Goal: Task Accomplishment & Management: Contribute content

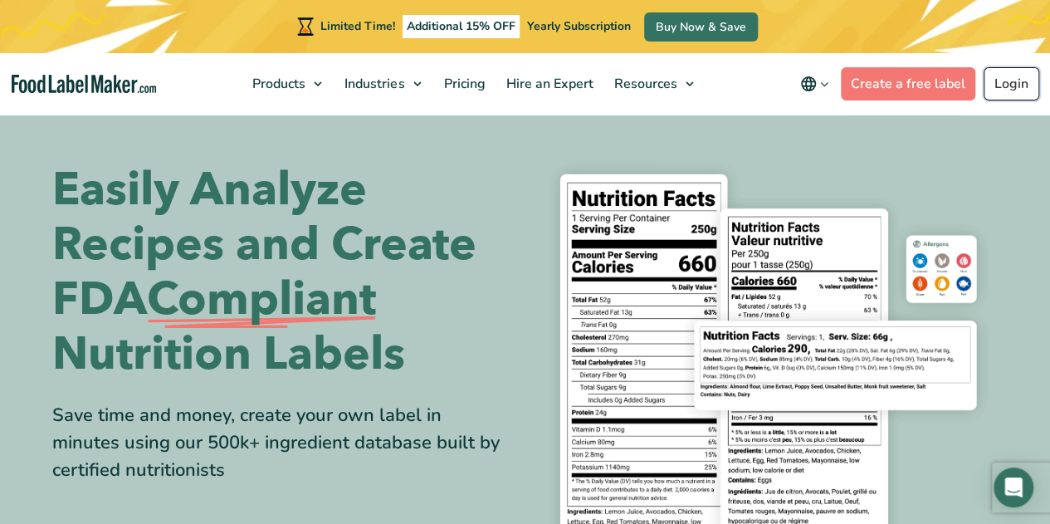
click at [1007, 85] on link "Login" at bounding box center [1012, 83] width 56 height 33
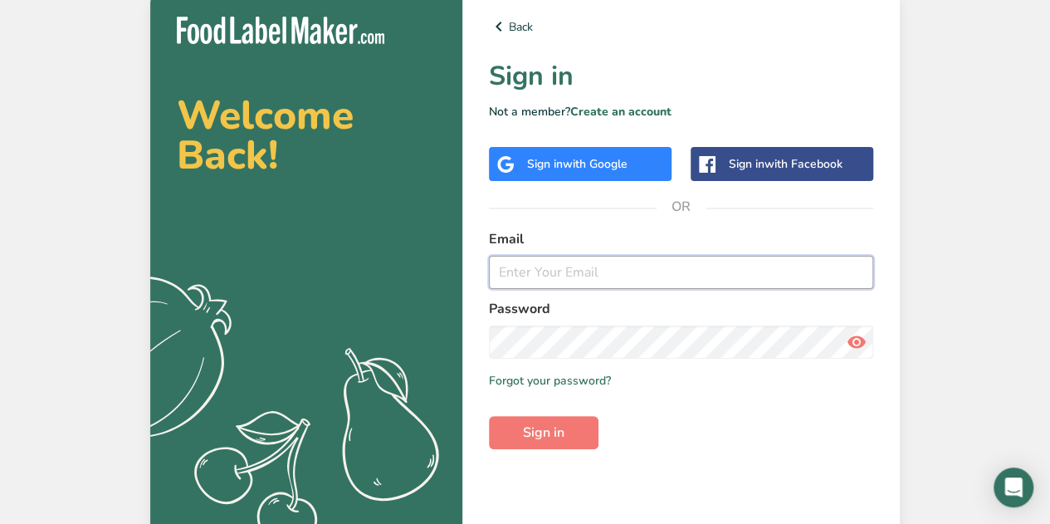
click at [518, 281] on input "email" at bounding box center [681, 272] width 384 height 33
type input "[EMAIL_ADDRESS][DOMAIN_NAME]"
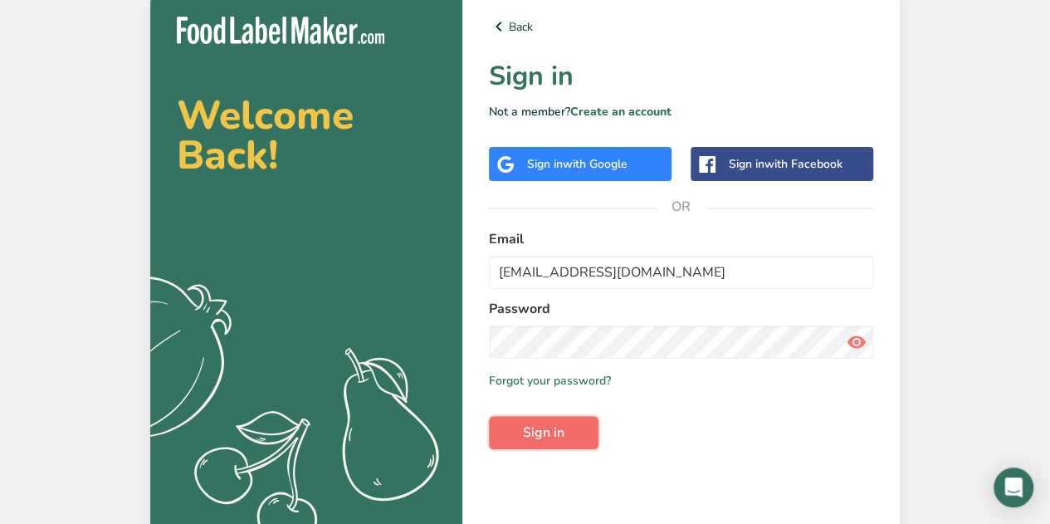
click at [542, 433] on span "Sign in" at bounding box center [544, 433] width 42 height 20
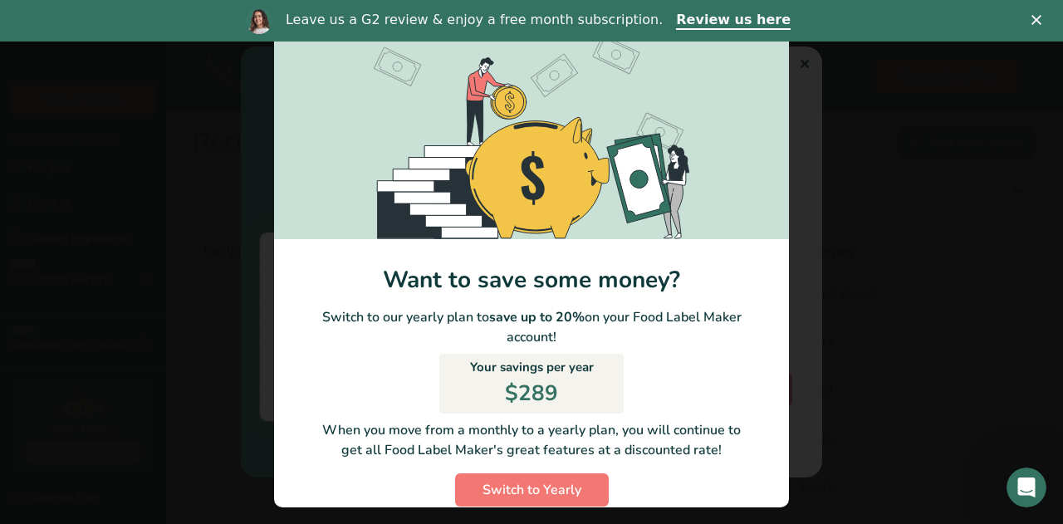
click at [885, 95] on div "Switch to Yearly Modal" at bounding box center [531, 262] width 1063 height 524
click at [1031, 20] on icon "Close" at bounding box center [1036, 20] width 10 height 10
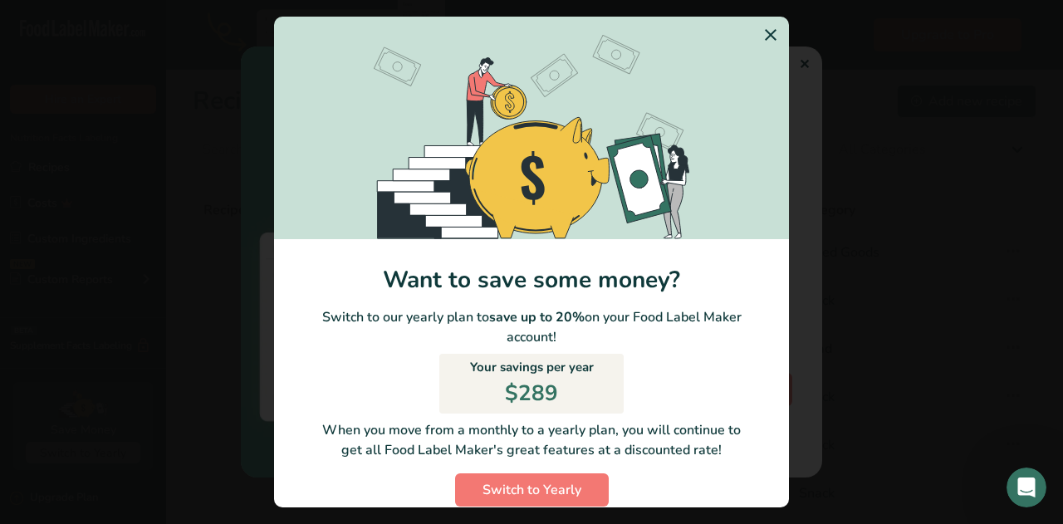
click at [761, 36] on icon "Switch to Yearly Modal" at bounding box center [771, 35] width 20 height 30
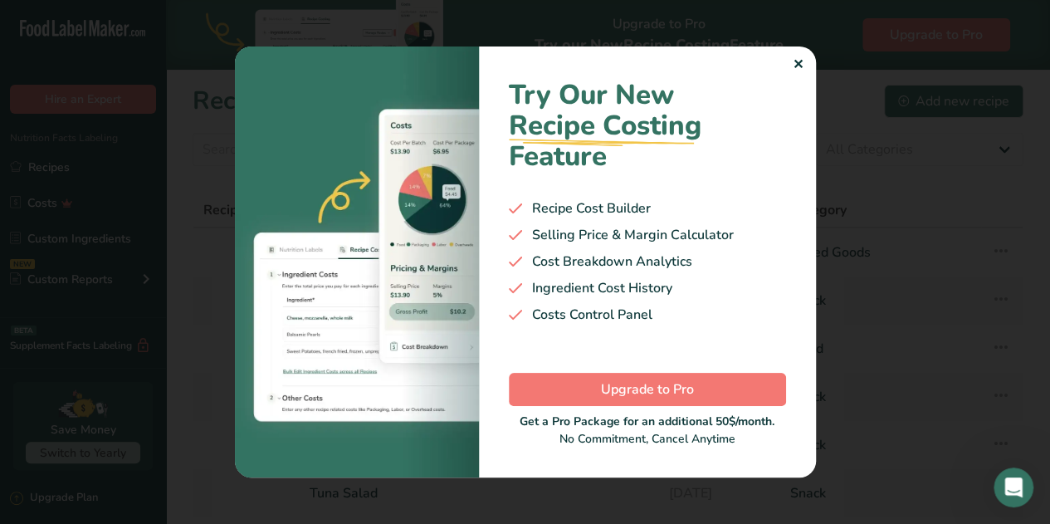
click at [802, 66] on div "✕" at bounding box center [798, 65] width 11 height 20
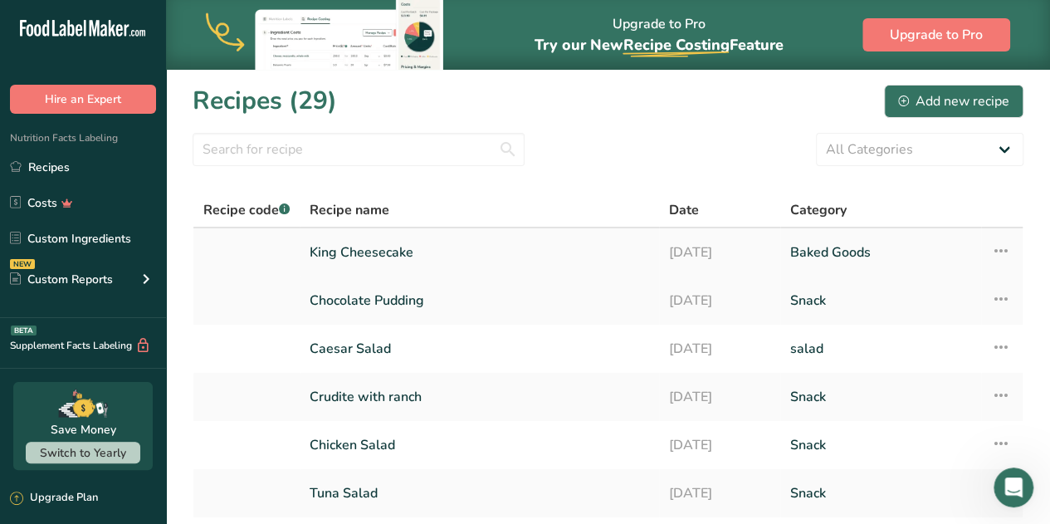
click at [399, 252] on link "King Cheesecake" at bounding box center [480, 252] width 340 height 35
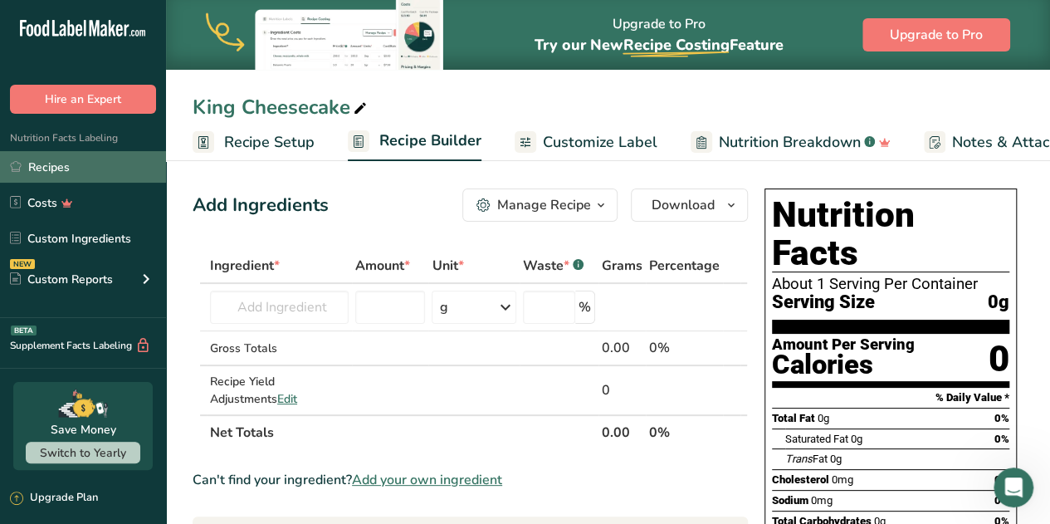
click at [50, 169] on link "Recipes" at bounding box center [83, 167] width 166 height 32
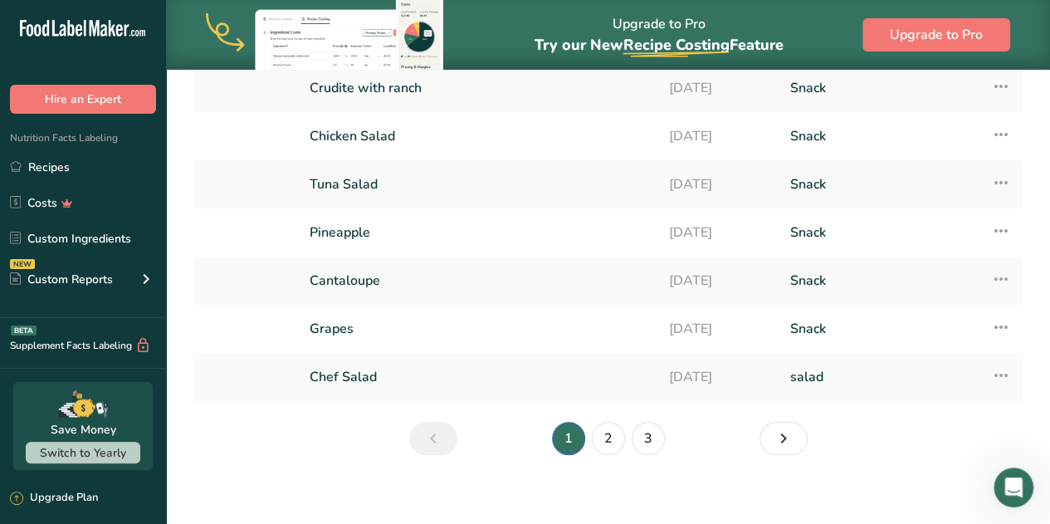
scroll to position [319, 0]
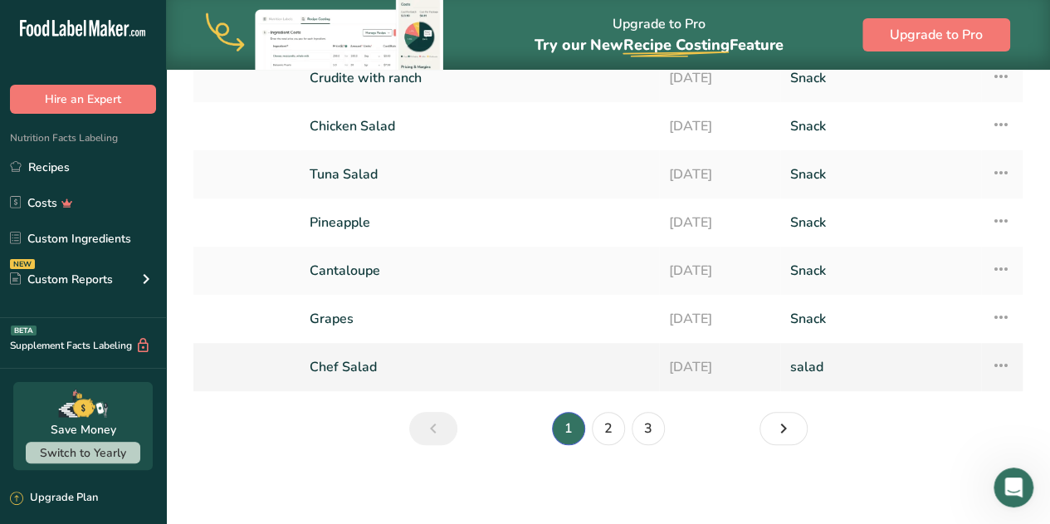
click at [374, 371] on link "Chef Salad" at bounding box center [480, 367] width 340 height 35
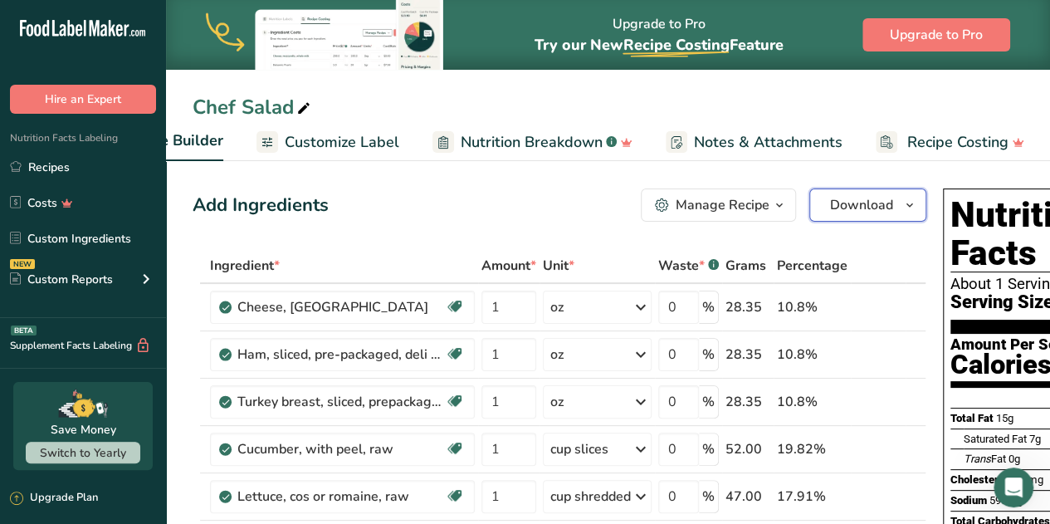
click at [884, 200] on span "Download" at bounding box center [861, 205] width 63 height 20
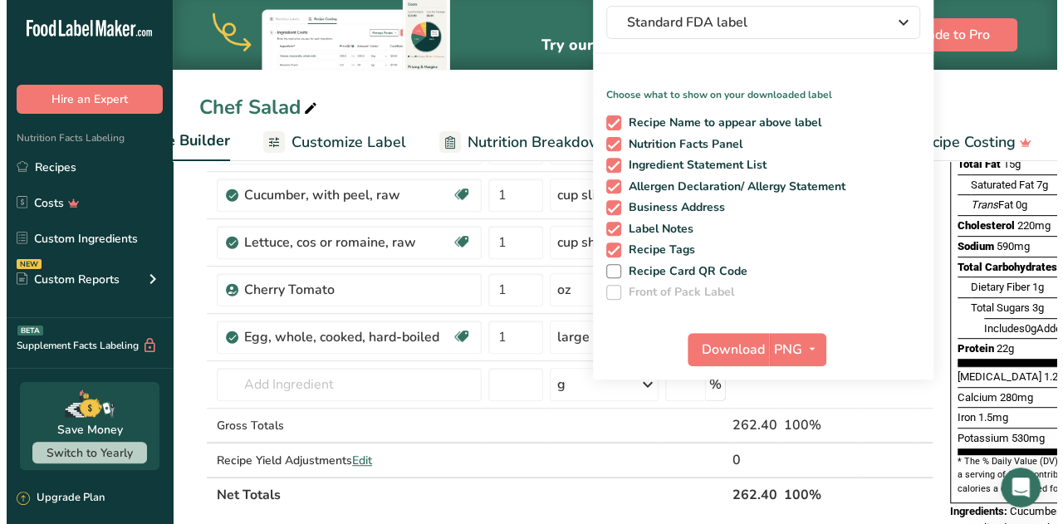
scroll to position [251, 0]
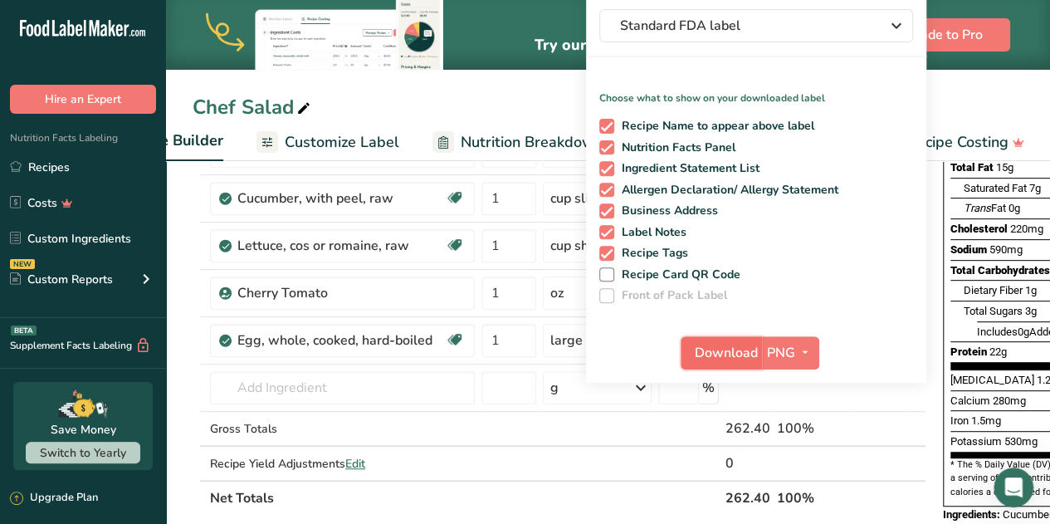
click at [731, 356] on span "Download" at bounding box center [726, 353] width 63 height 20
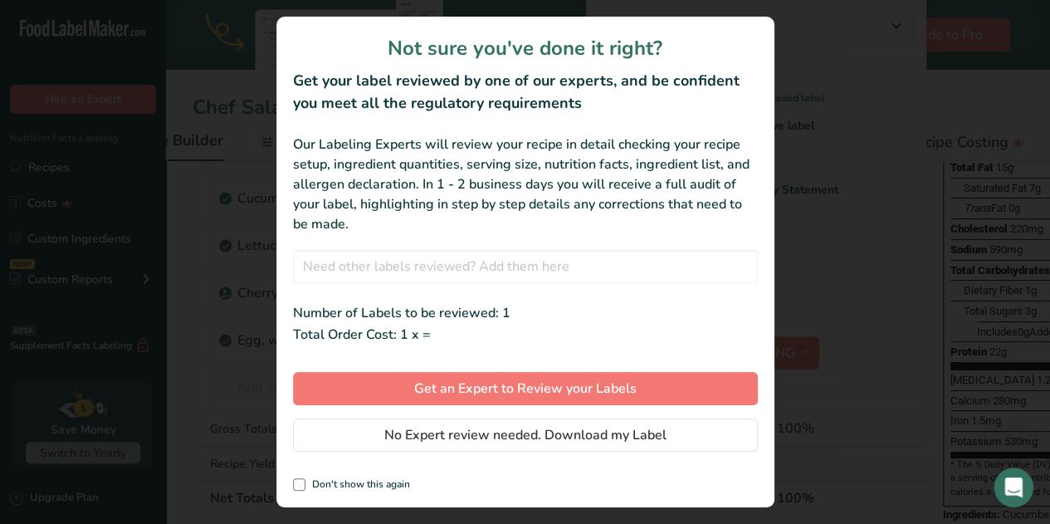
scroll to position [0, 246]
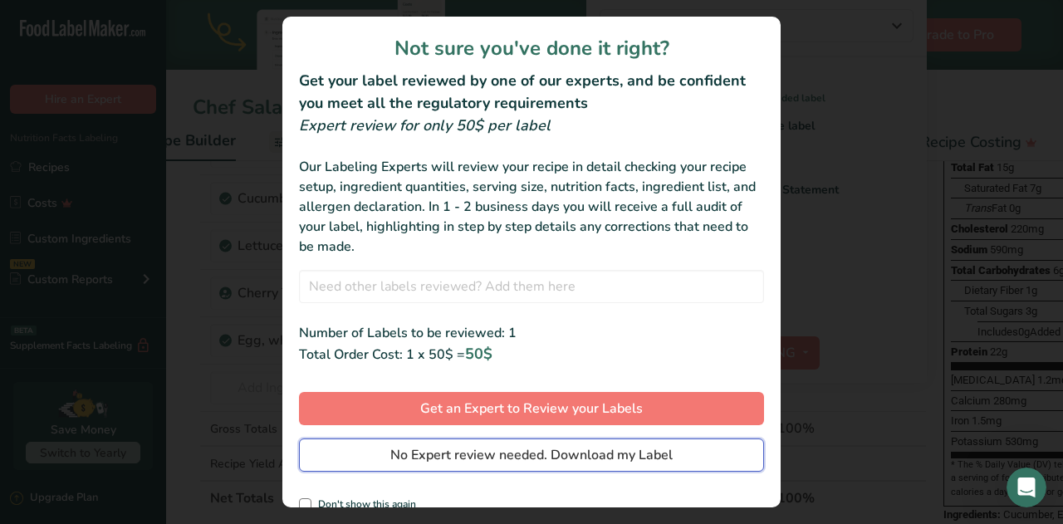
click at [618, 453] on span "No Expert review needed. Download my Label" at bounding box center [531, 455] width 282 height 20
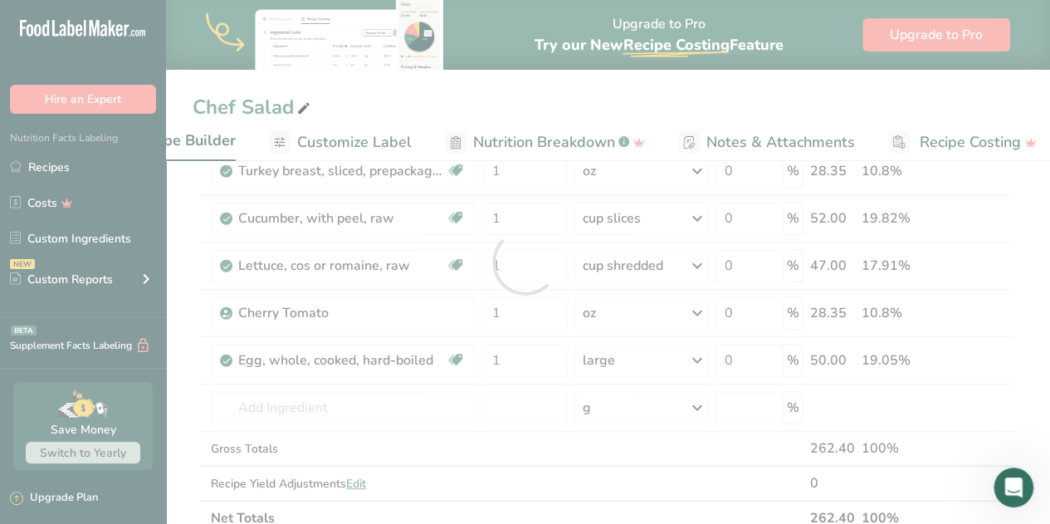
scroll to position [0, 0]
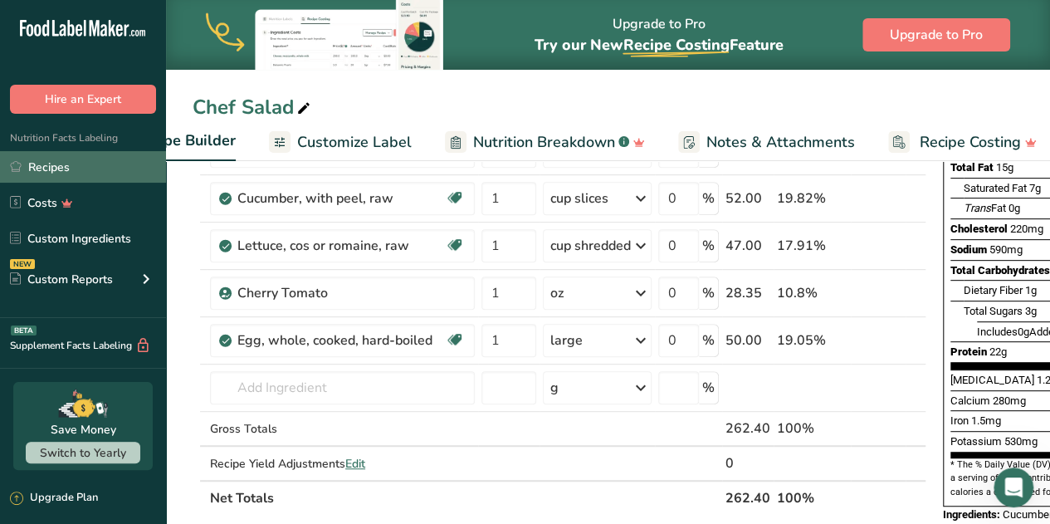
click at [34, 167] on link "Recipes" at bounding box center [83, 167] width 166 height 32
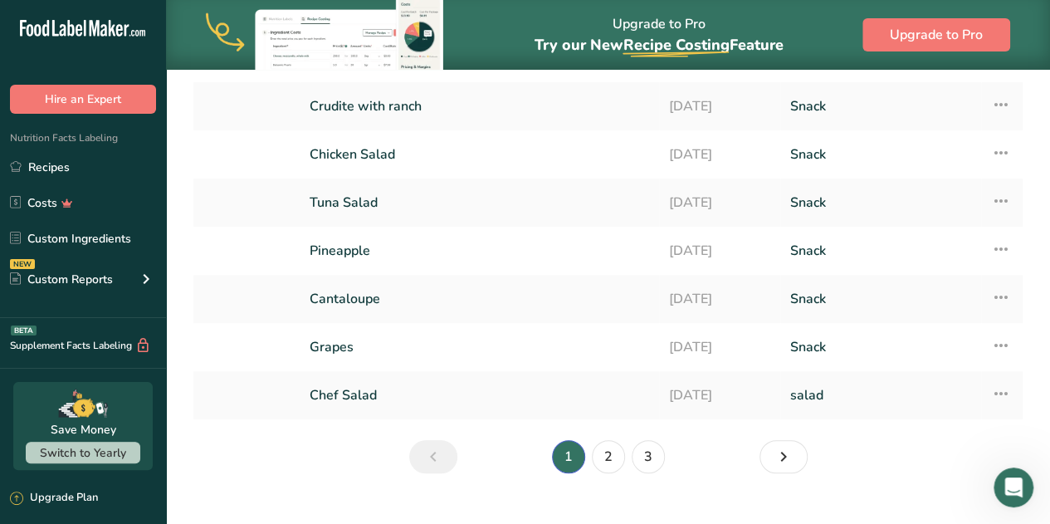
scroll to position [292, 0]
click at [609, 460] on link "2" at bounding box center [608, 454] width 33 height 33
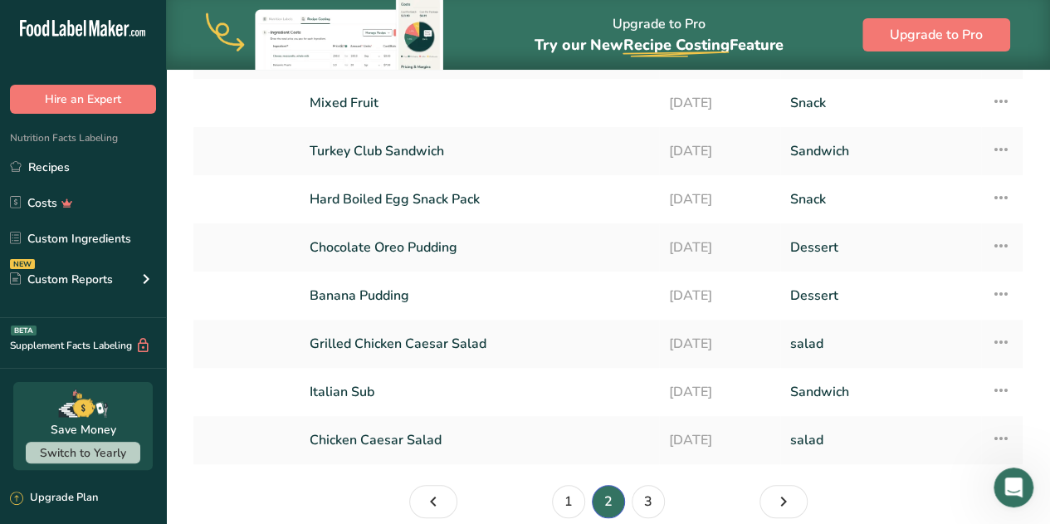
scroll to position [232, 0]
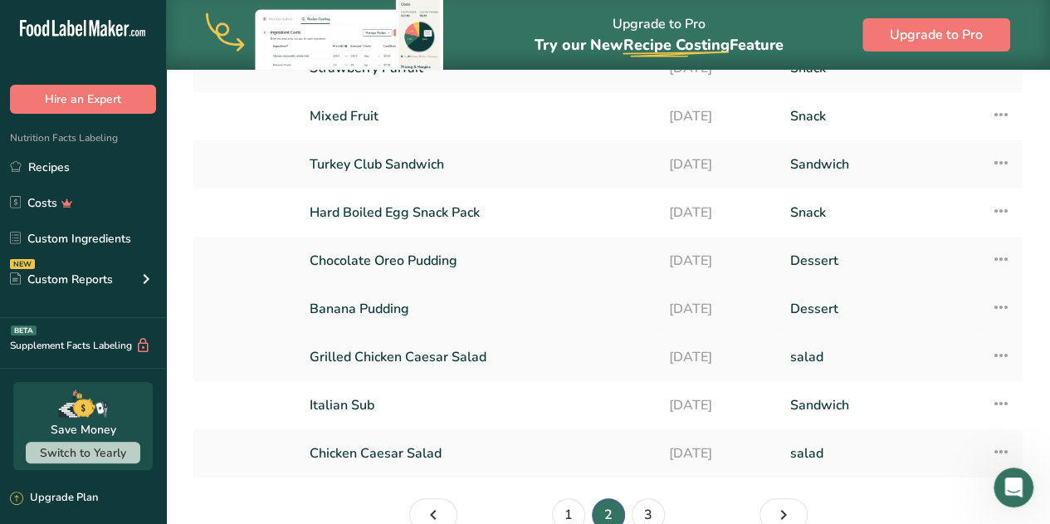
click at [337, 309] on link "Banana Pudding" at bounding box center [480, 308] width 340 height 35
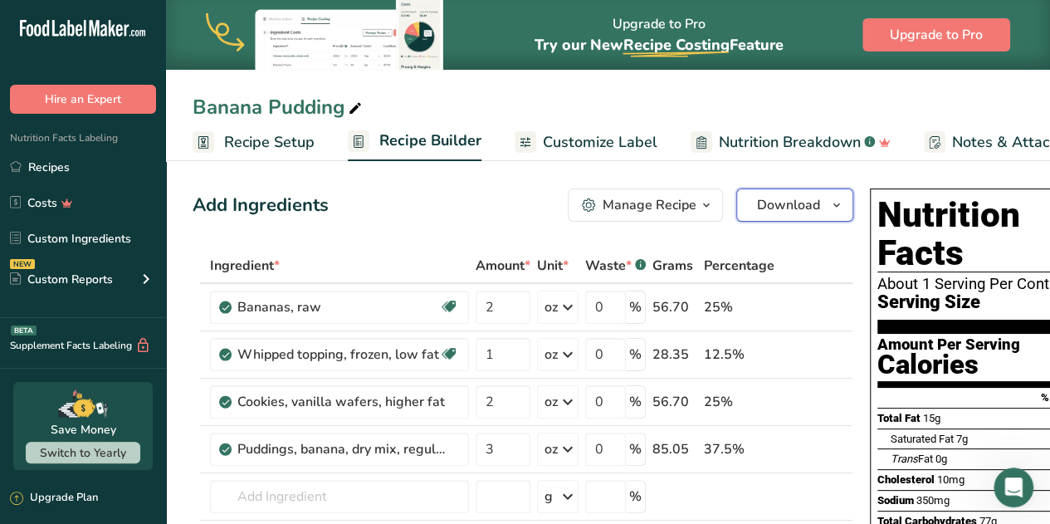
click at [803, 210] on span "Download" at bounding box center [788, 205] width 63 height 20
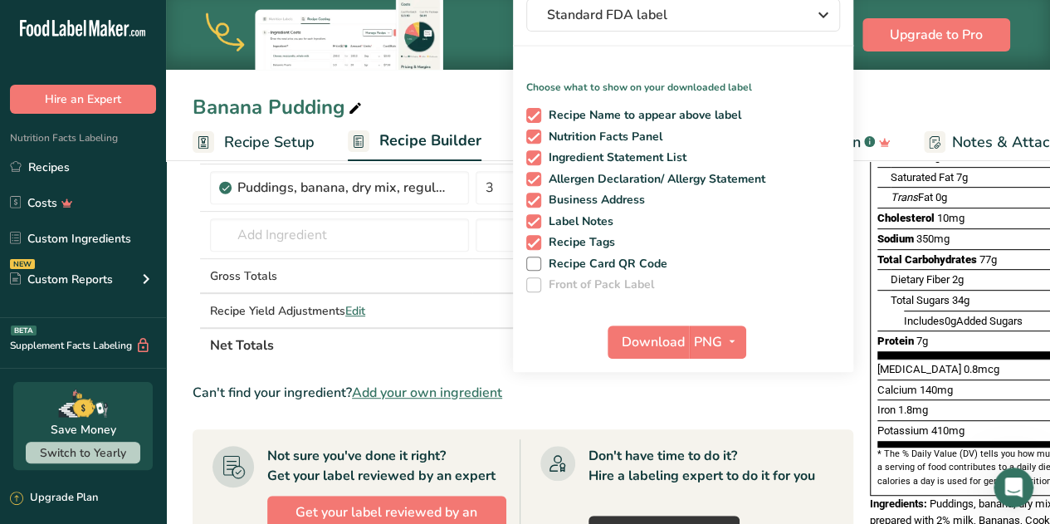
scroll to position [272, 0]
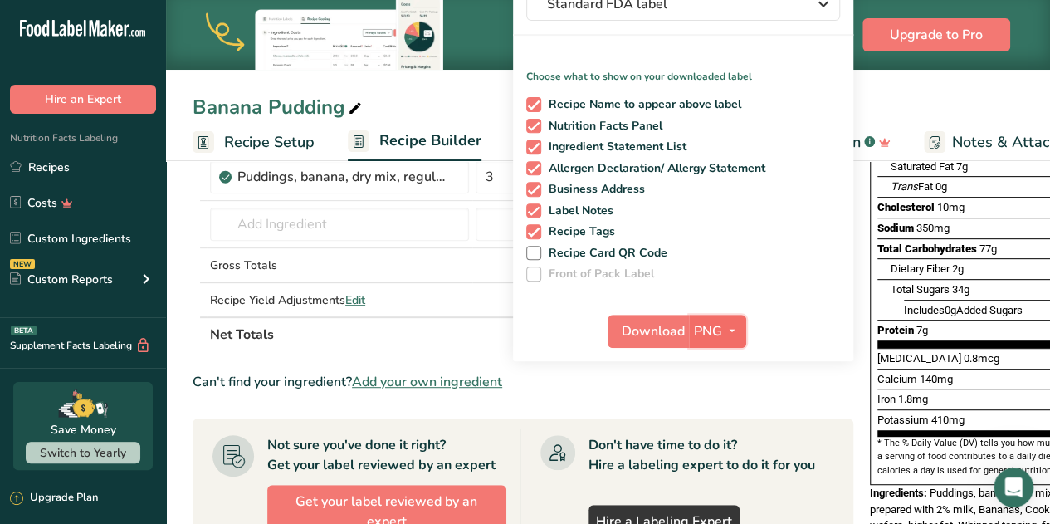
click at [727, 330] on icon "button" at bounding box center [732, 331] width 13 height 21
click at [709, 446] on link "PDF" at bounding box center [719, 446] width 53 height 27
click at [647, 328] on span "Download" at bounding box center [654, 331] width 63 height 20
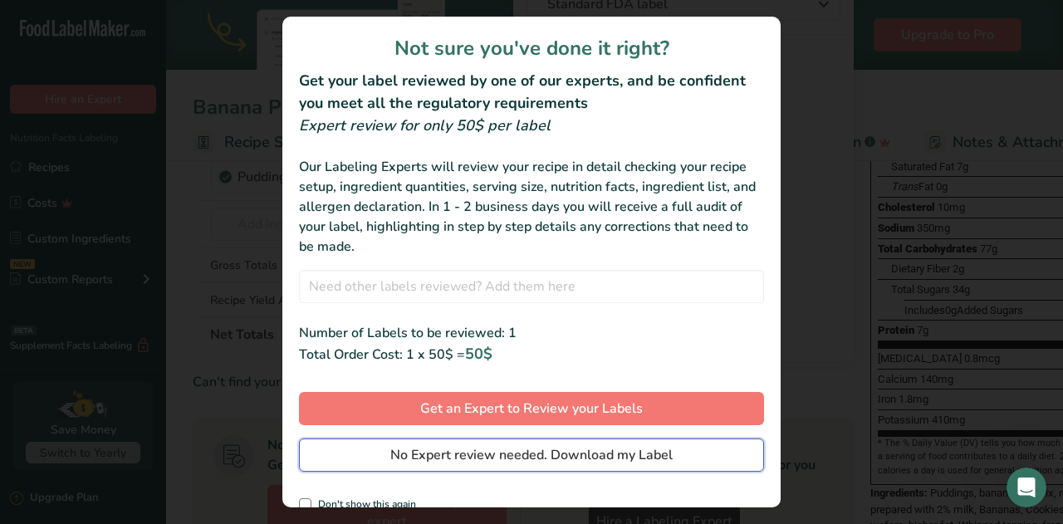
click at [429, 449] on span "No Expert review needed. Download my Label" at bounding box center [531, 455] width 282 height 20
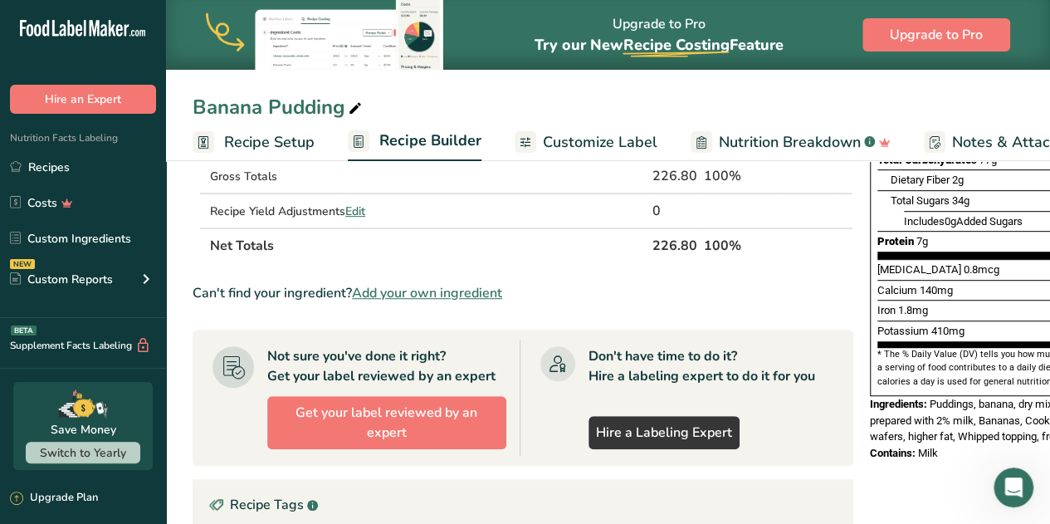
scroll to position [349, 0]
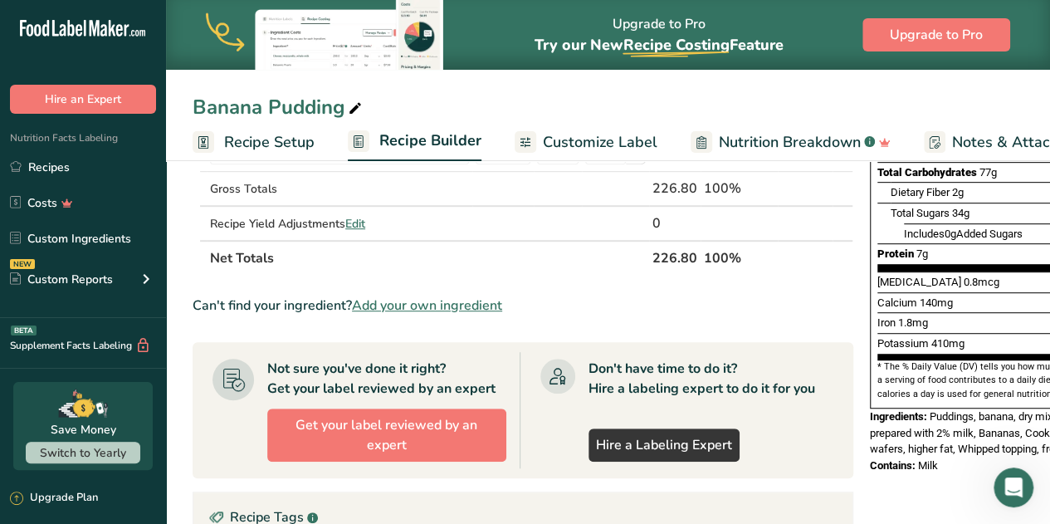
click at [923, 459] on span "Milk" at bounding box center [928, 465] width 20 height 12
click at [958, 419] on span "Puddings, banana, dry mix, regular, prepared with 2% milk, Bananas, Cookies, va…" at bounding box center [990, 432] width 240 height 45
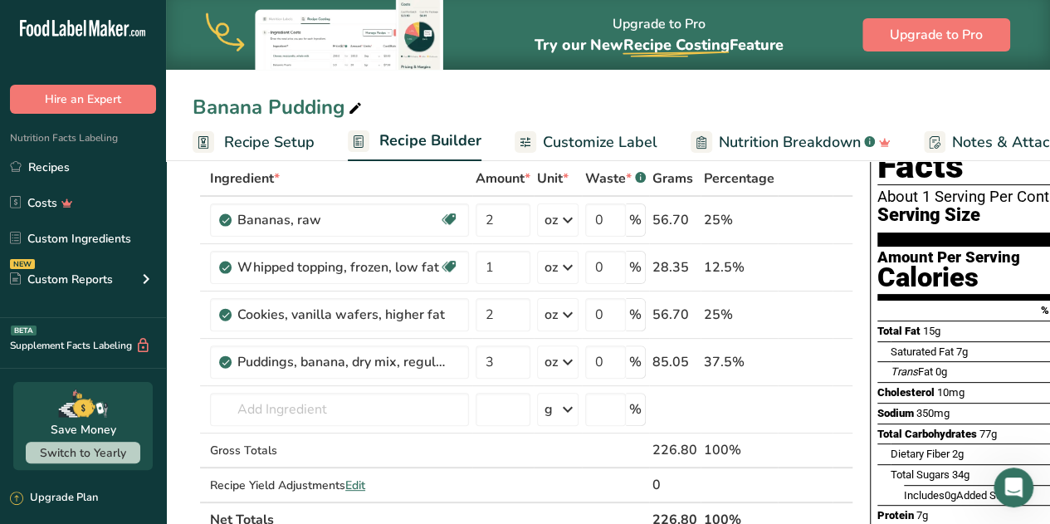
scroll to position [63, 0]
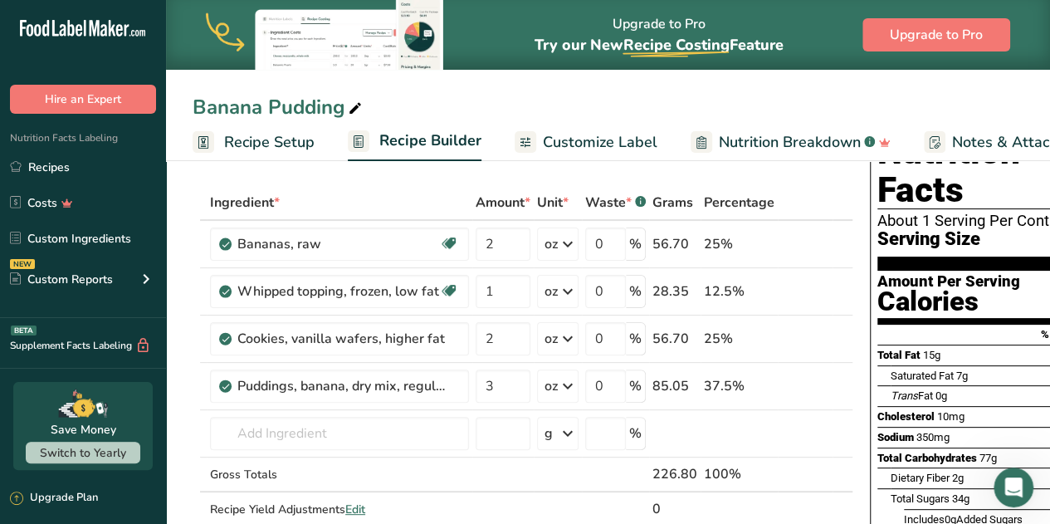
click at [571, 144] on span "Customize Label" at bounding box center [600, 142] width 115 height 22
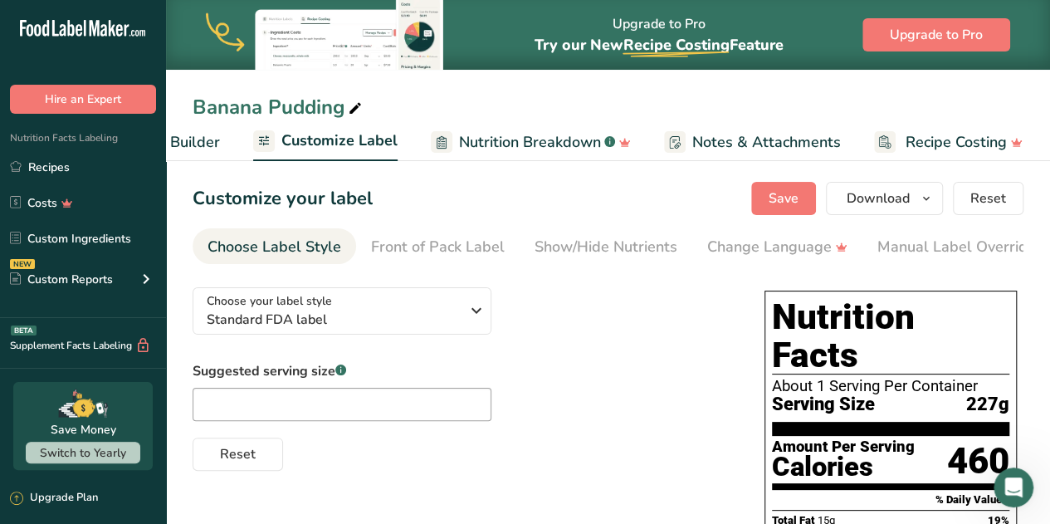
click at [517, 147] on span "Nutrition Breakdown" at bounding box center [530, 142] width 142 height 22
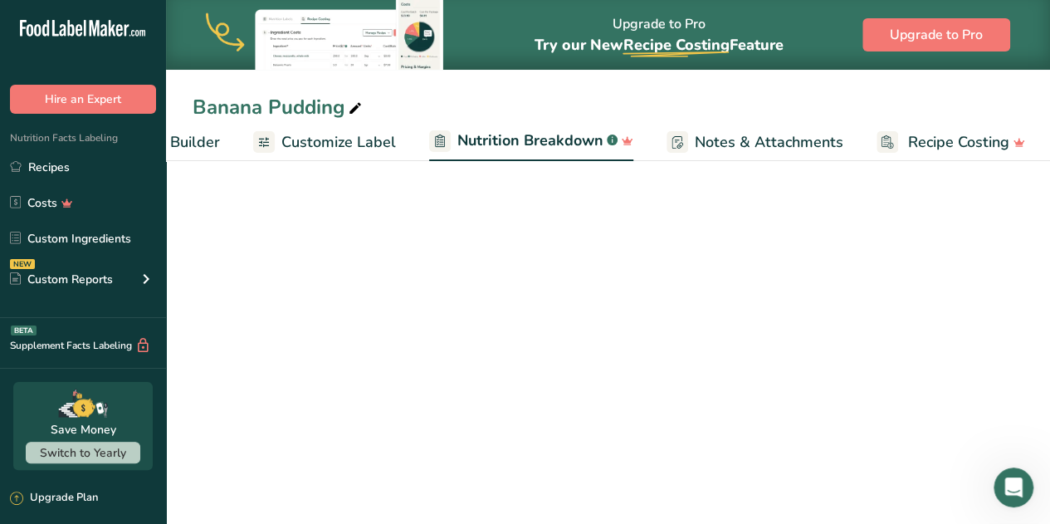
scroll to position [0, 260]
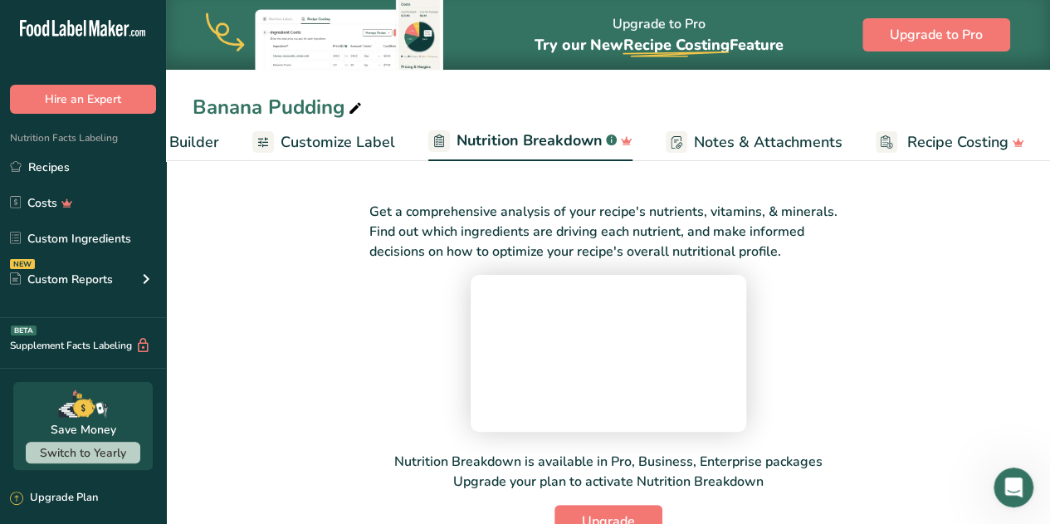
click at [319, 141] on span "Customize Label" at bounding box center [338, 142] width 115 height 22
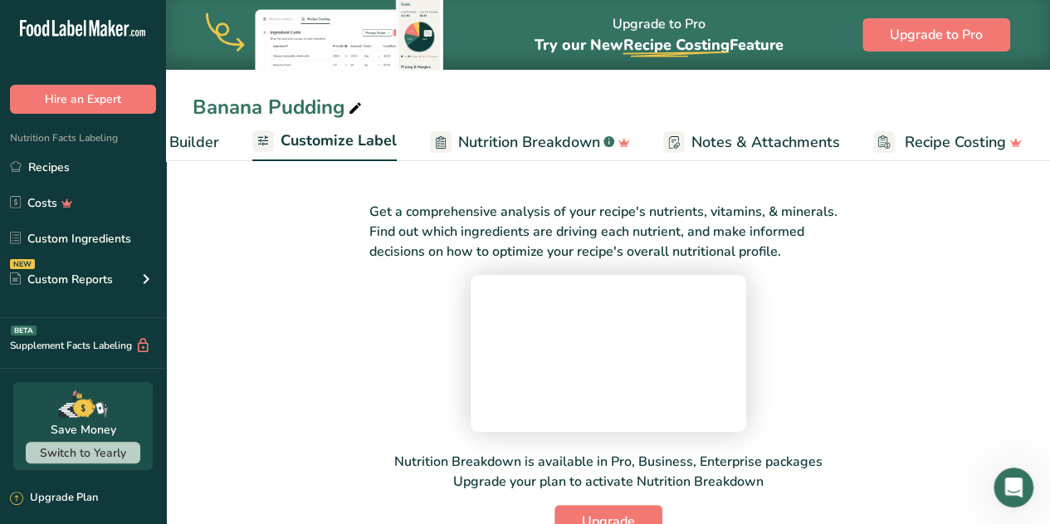
scroll to position [0, 259]
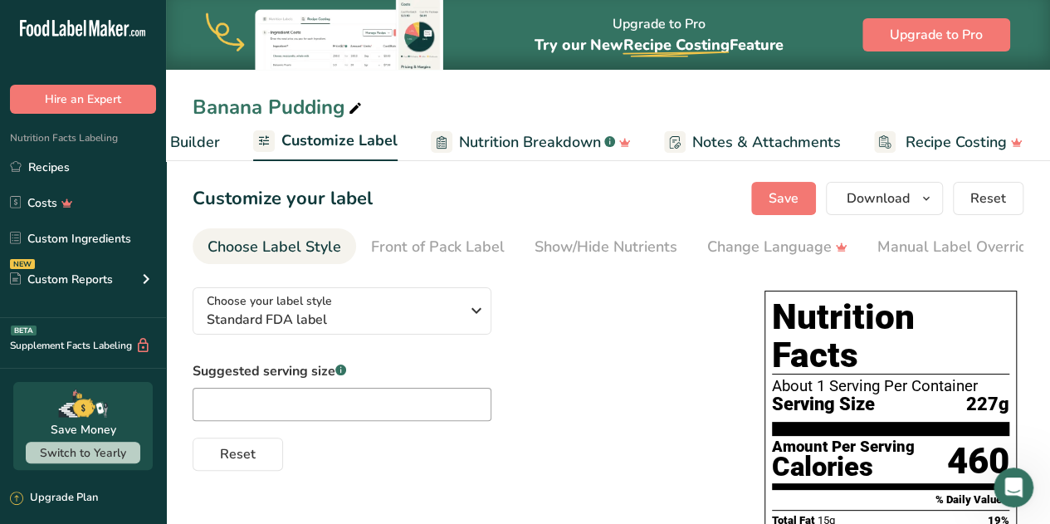
click at [193, 149] on span "Recipe Builder" at bounding box center [170, 142] width 100 height 22
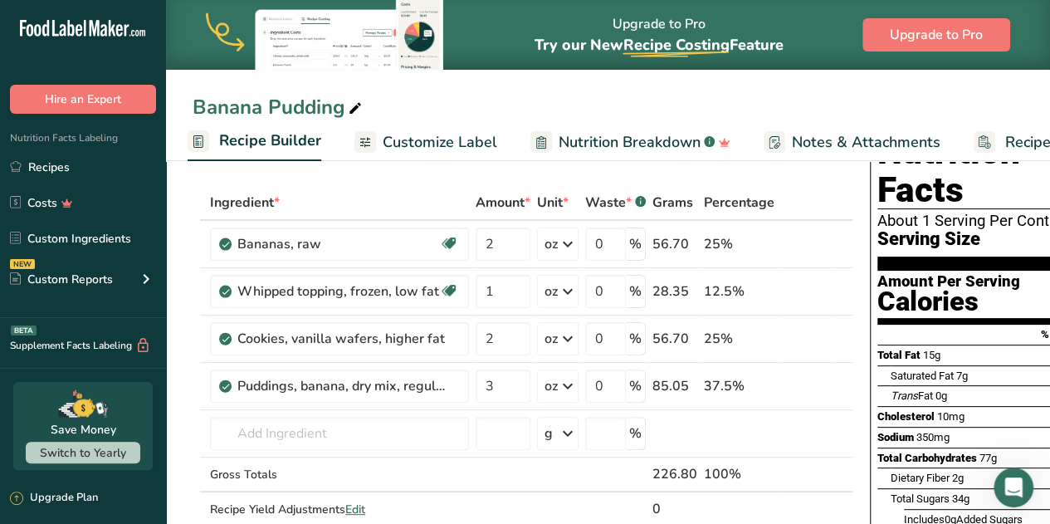
scroll to position [62, 0]
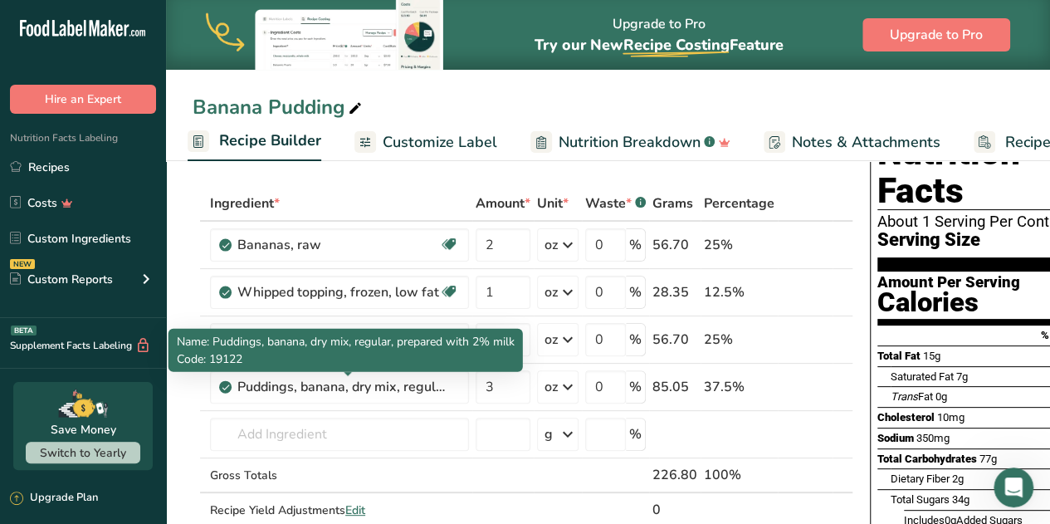
click at [335, 341] on span "Name: Puddings, banana, dry mix, regular, prepared with 2% milk" at bounding box center [346, 342] width 338 height 16
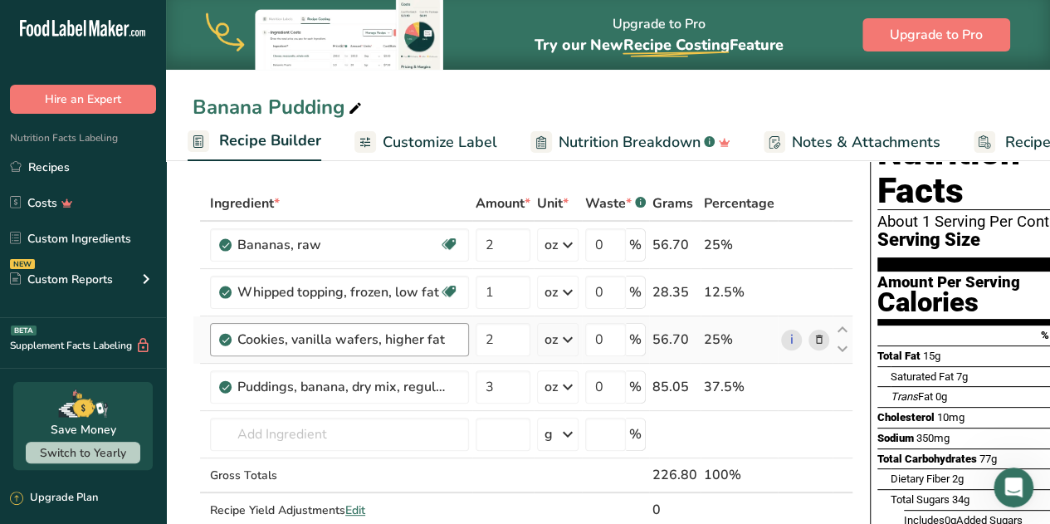
click at [453, 344] on div "Cookies, vanilla wafers, higher fat" at bounding box center [348, 340] width 222 height 20
click at [446, 346] on div "Cookies, vanilla wafers, higher fat" at bounding box center [348, 340] width 222 height 20
click at [839, 349] on icon at bounding box center [843, 349] width 20 height 12
type input "3"
type input "2"
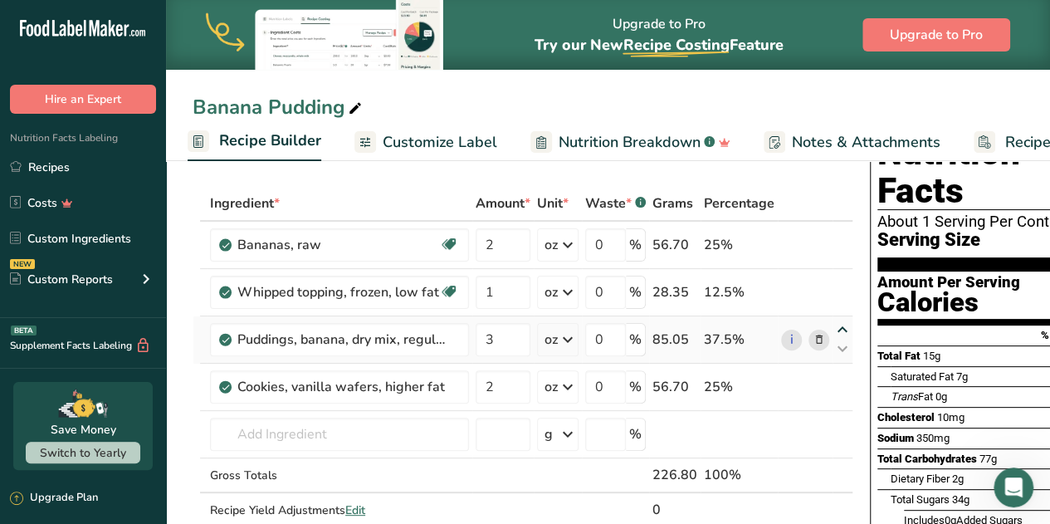
click at [838, 326] on icon at bounding box center [843, 330] width 20 height 12
type input "3"
type input "1"
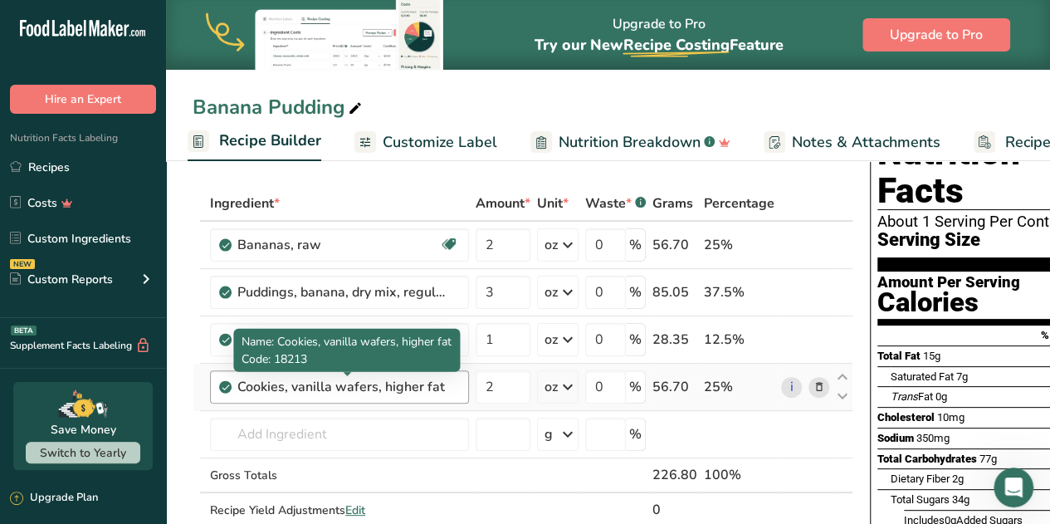
click at [336, 389] on div "Cookies, vanilla wafers, higher fat" at bounding box center [341, 387] width 208 height 20
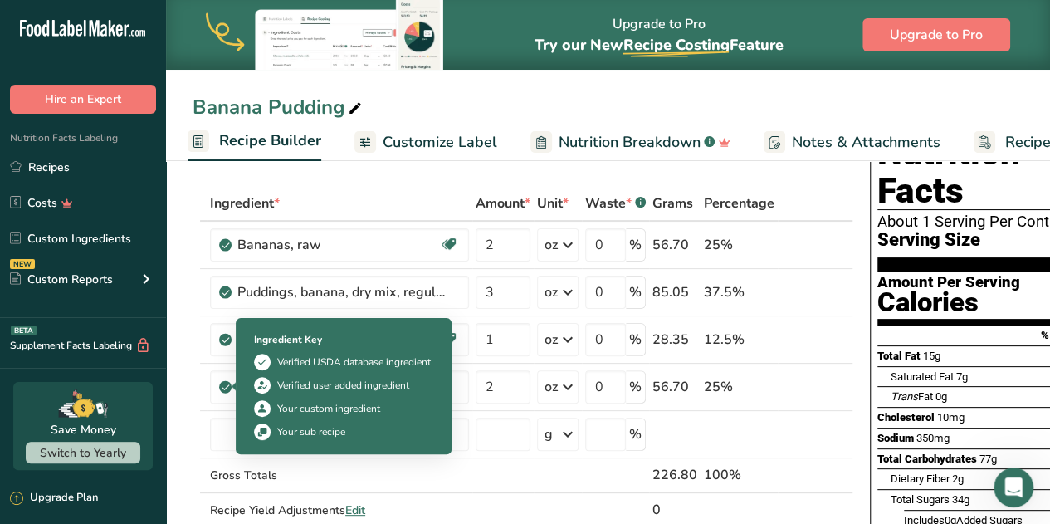
click at [262, 429] on img at bounding box center [262, 431] width 17 height 17
click at [261, 433] on img at bounding box center [262, 431] width 17 height 17
click at [267, 431] on img at bounding box center [262, 431] width 17 height 17
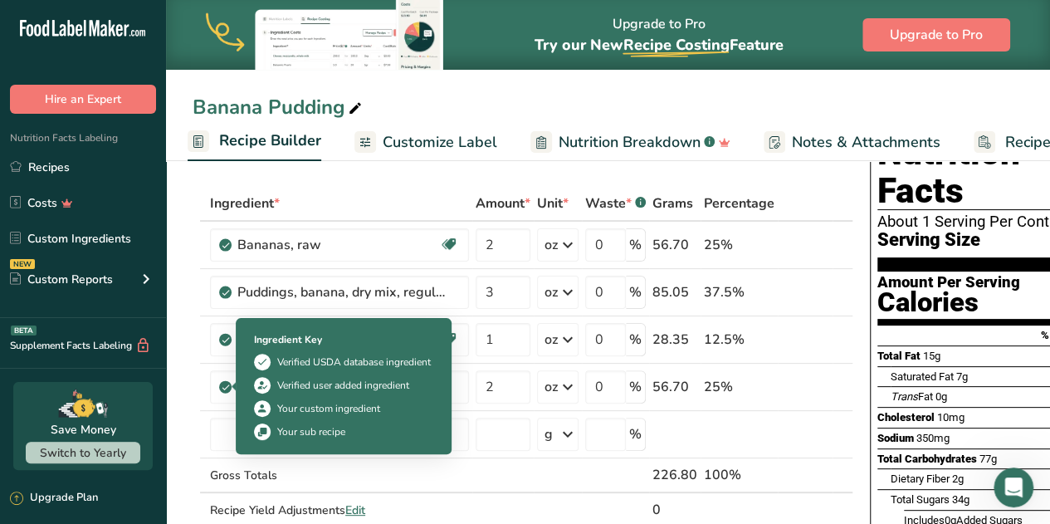
click at [267, 431] on img at bounding box center [262, 431] width 17 height 17
click at [292, 436] on div "Your sub recipe" at bounding box center [311, 431] width 68 height 15
click at [266, 438] on img at bounding box center [262, 431] width 17 height 17
click at [256, 437] on img at bounding box center [262, 431] width 17 height 17
click at [261, 433] on img at bounding box center [262, 431] width 17 height 17
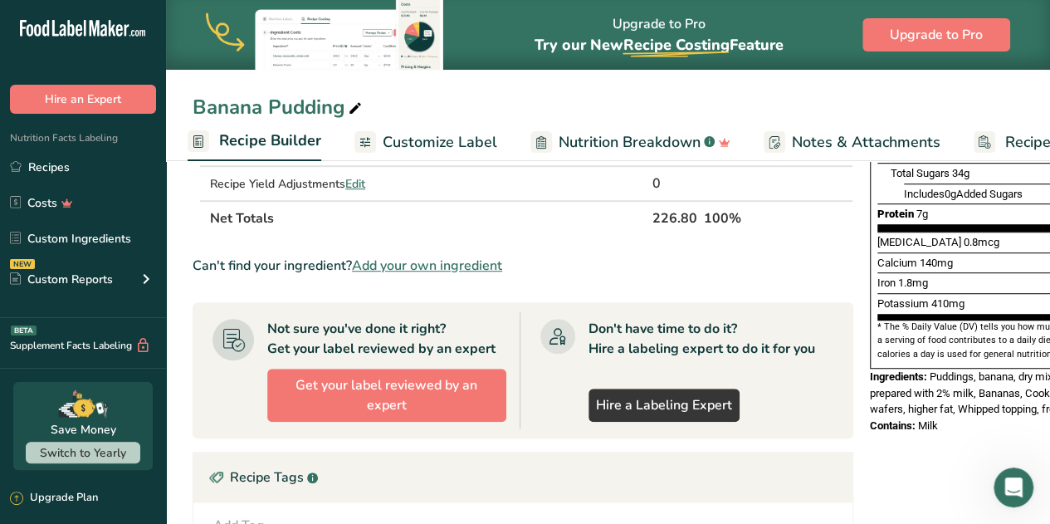
scroll to position [395, 0]
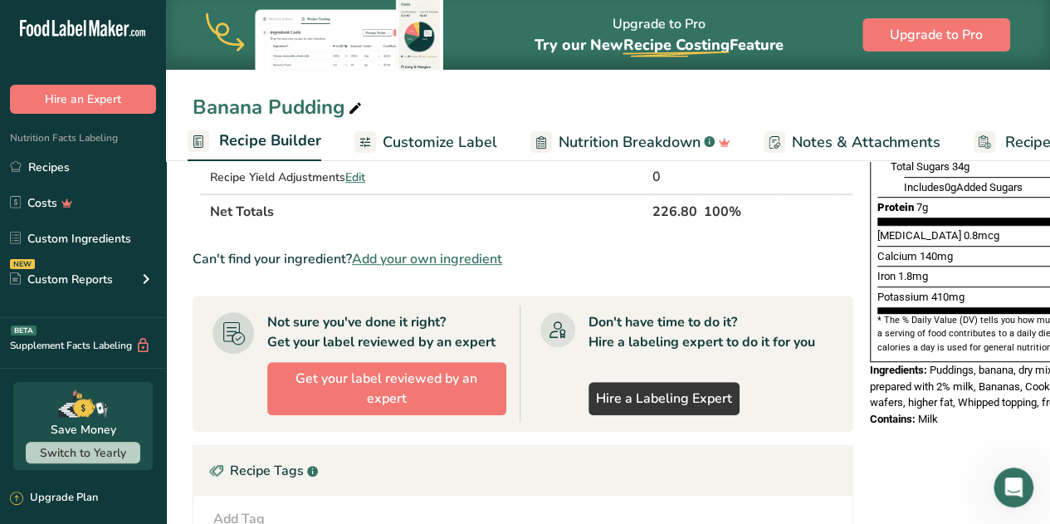
click at [668, 139] on span "Nutrition Breakdown" at bounding box center [630, 142] width 142 height 22
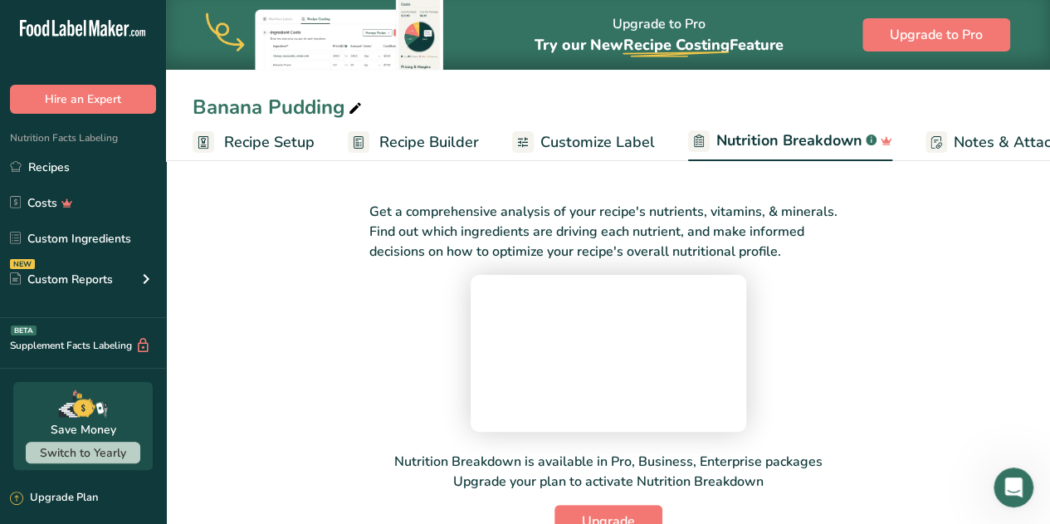
click at [284, 147] on span "Recipe Setup" at bounding box center [269, 142] width 91 height 22
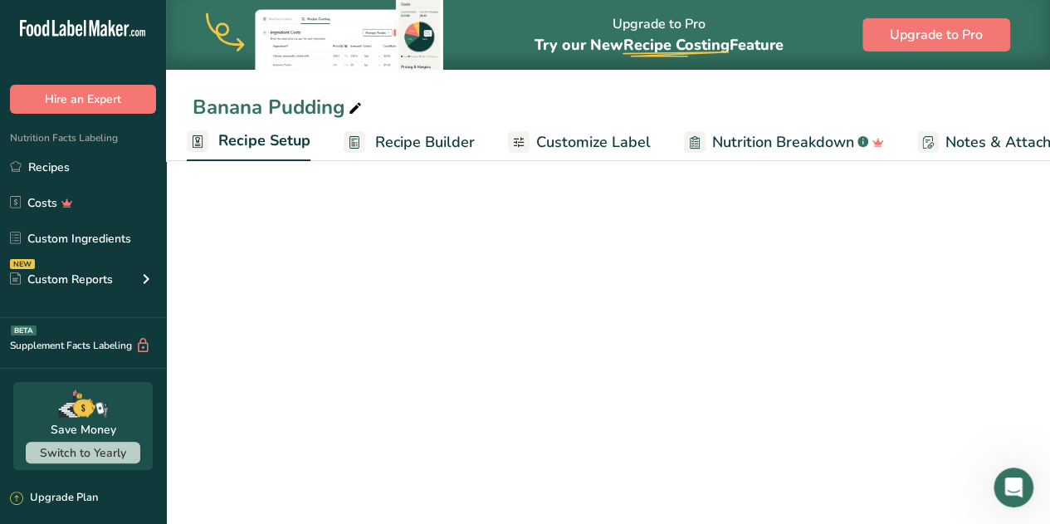
select select "5"
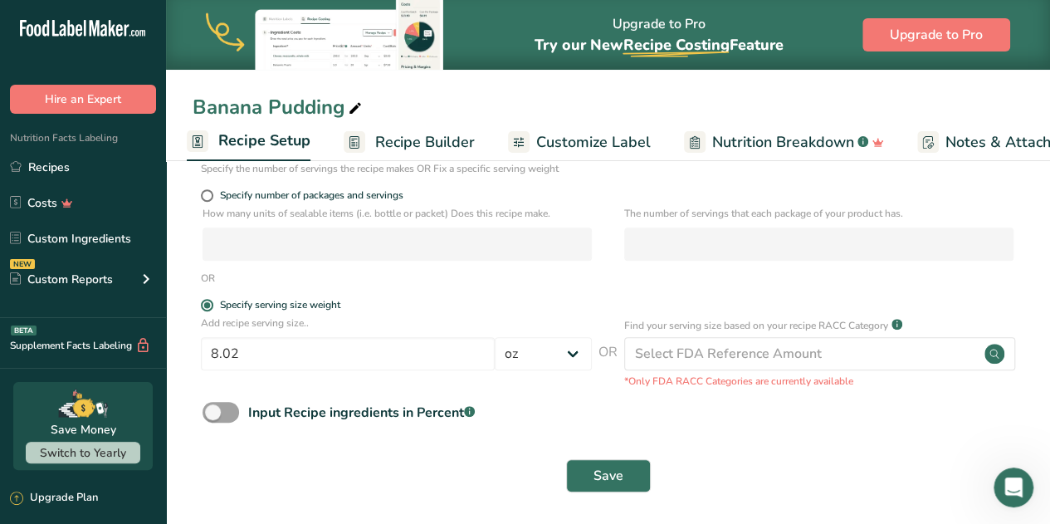
scroll to position [232, 0]
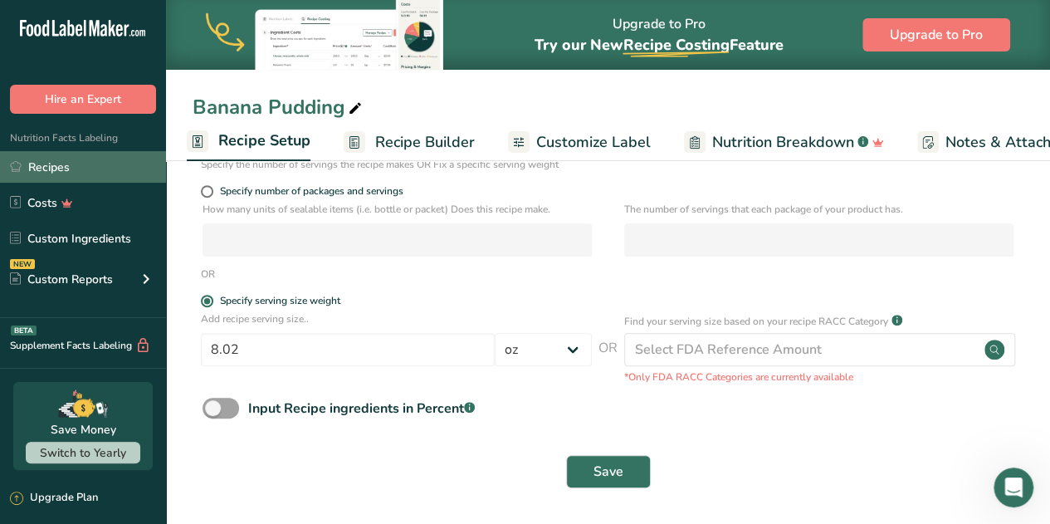
click at [52, 167] on link "Recipes" at bounding box center [83, 167] width 166 height 32
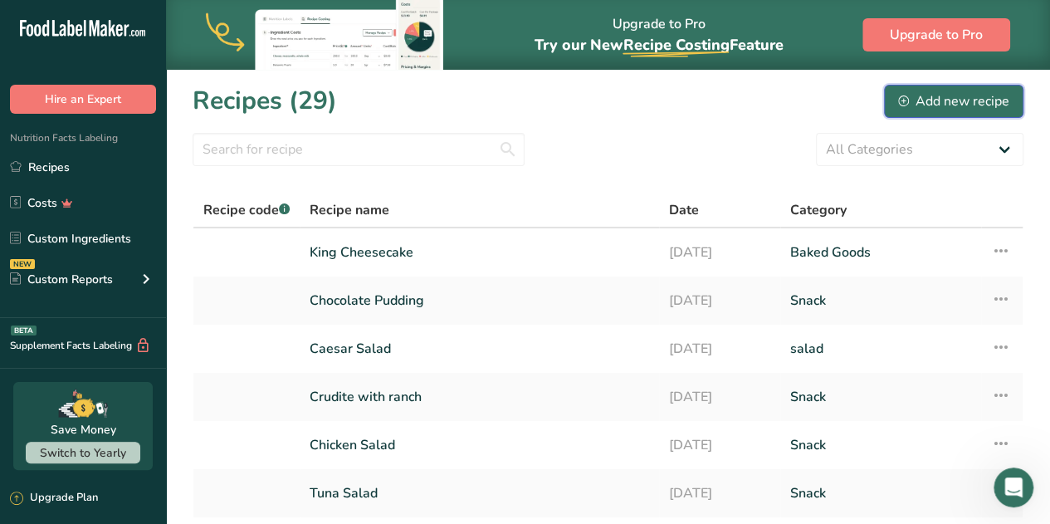
click at [946, 107] on div "Add new recipe" at bounding box center [953, 101] width 111 height 20
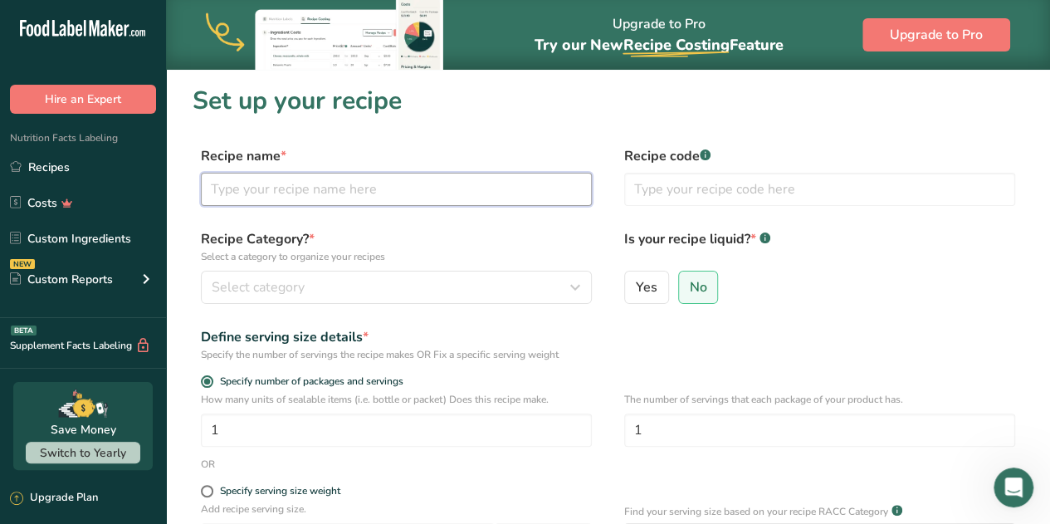
click at [329, 190] on input "text" at bounding box center [396, 189] width 391 height 33
type input "Footlong Corn Dog"
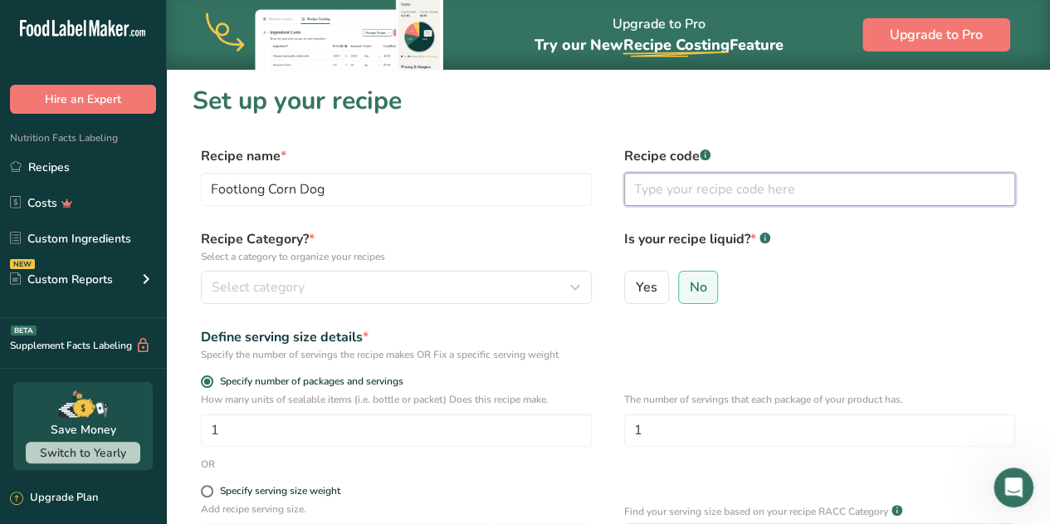
click at [697, 195] on input "text" at bounding box center [819, 189] width 391 height 33
type input "Grill Item"
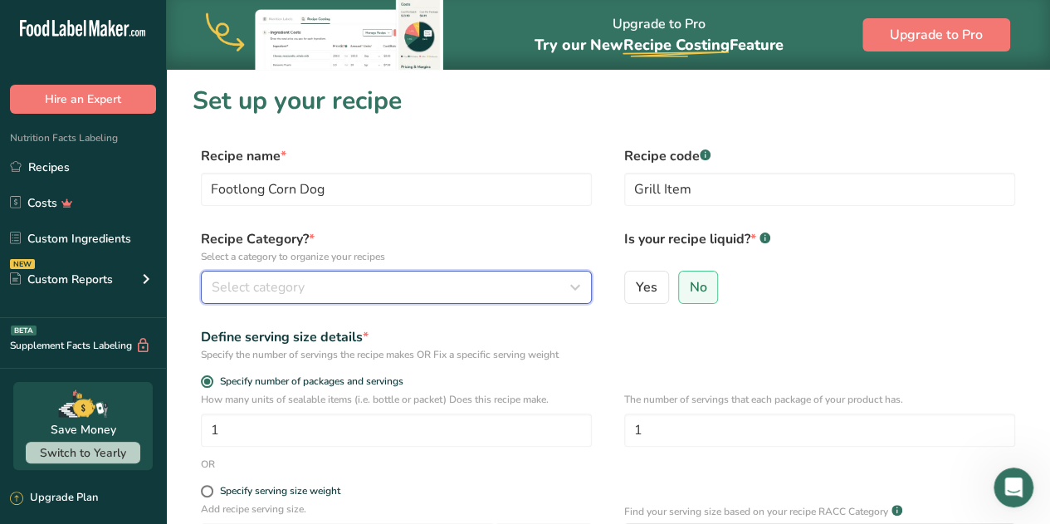
click at [321, 287] on div "Select category" at bounding box center [392, 287] width 360 height 20
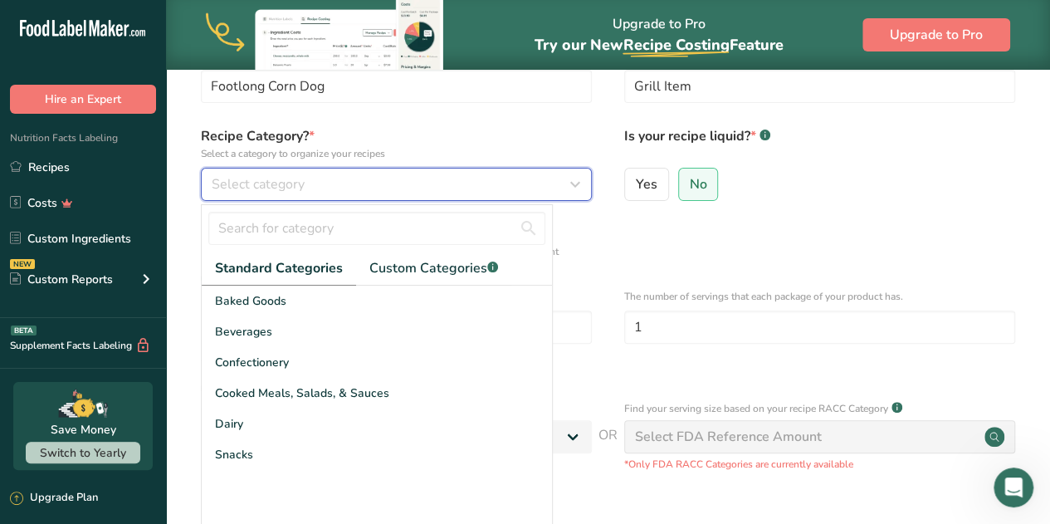
scroll to position [101, 0]
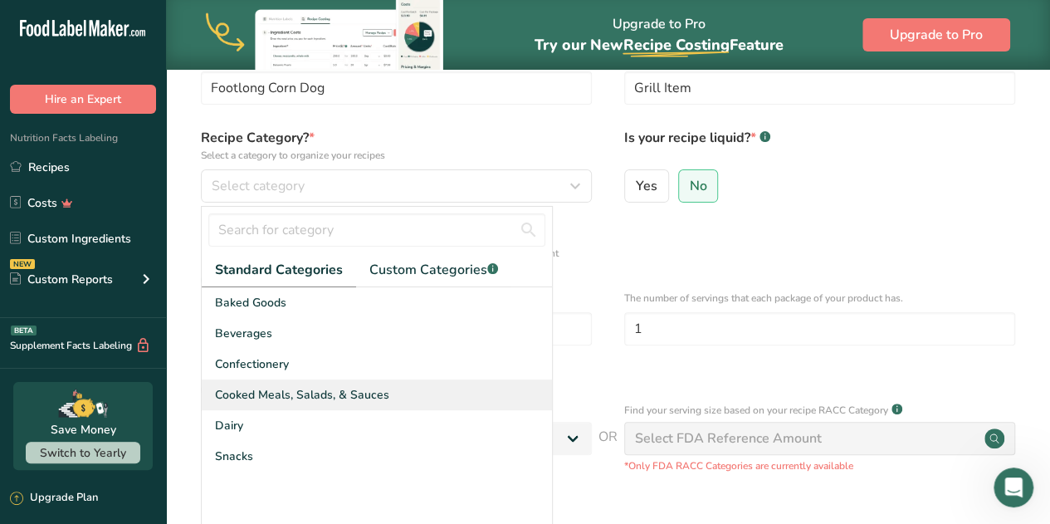
click at [301, 398] on span "Cooked Meals, Salads, & Sauces" at bounding box center [302, 394] width 174 height 17
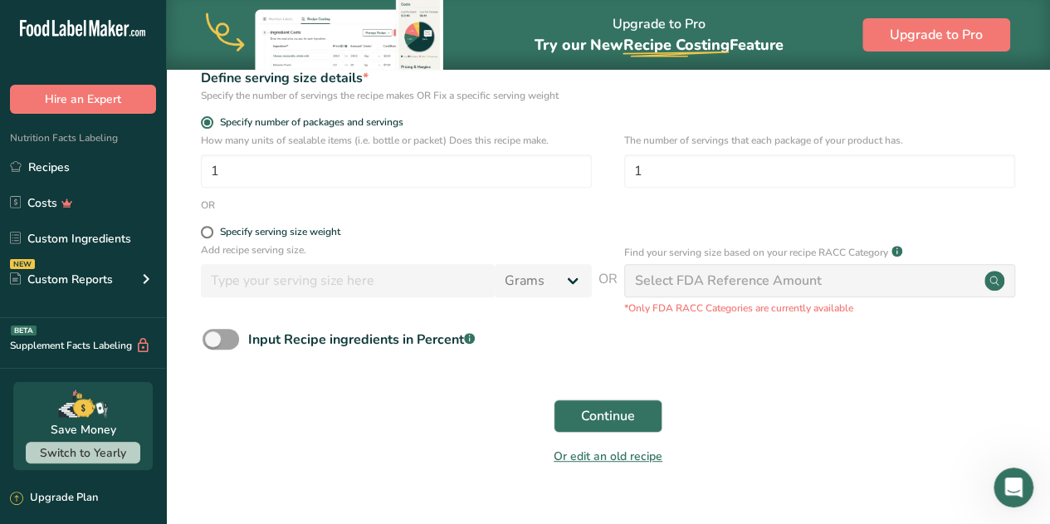
scroll to position [265, 0]
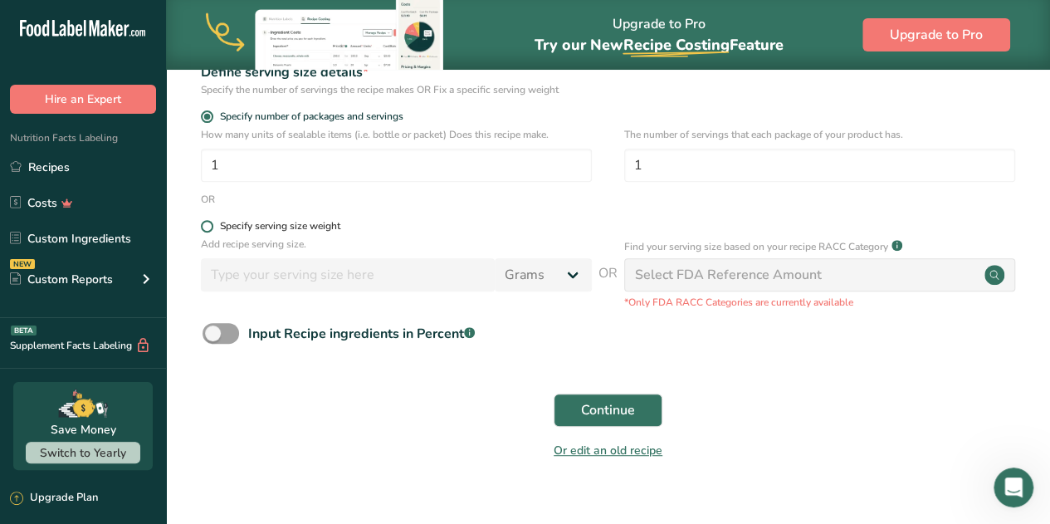
click at [209, 228] on span at bounding box center [207, 226] width 12 height 12
click at [209, 228] on input "Specify serving size weight" at bounding box center [206, 226] width 11 height 11
radio input "true"
radio input "false"
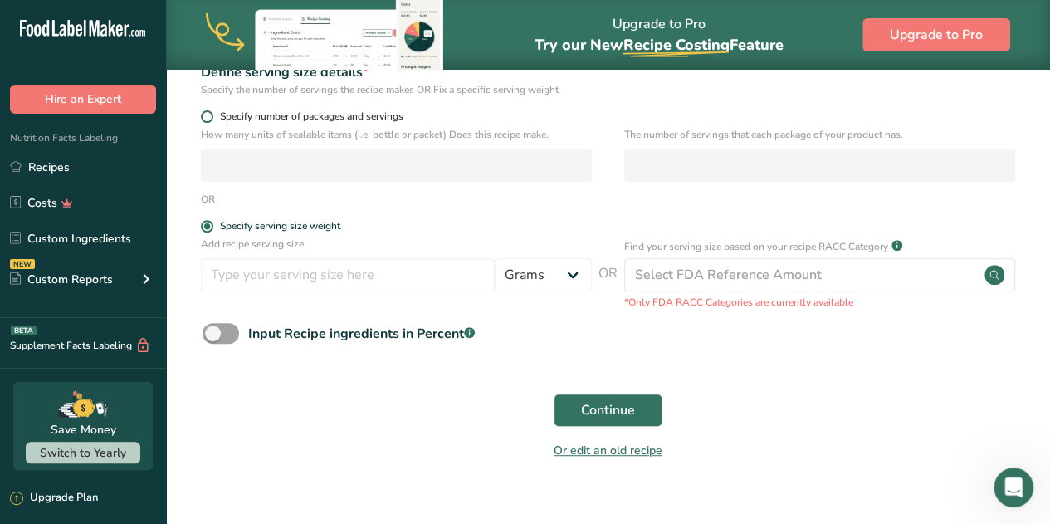
click at [204, 115] on span at bounding box center [207, 116] width 12 height 12
click at [204, 115] on input "Specify number of packages and servings" at bounding box center [206, 116] width 11 height 11
radio input "true"
radio input "false"
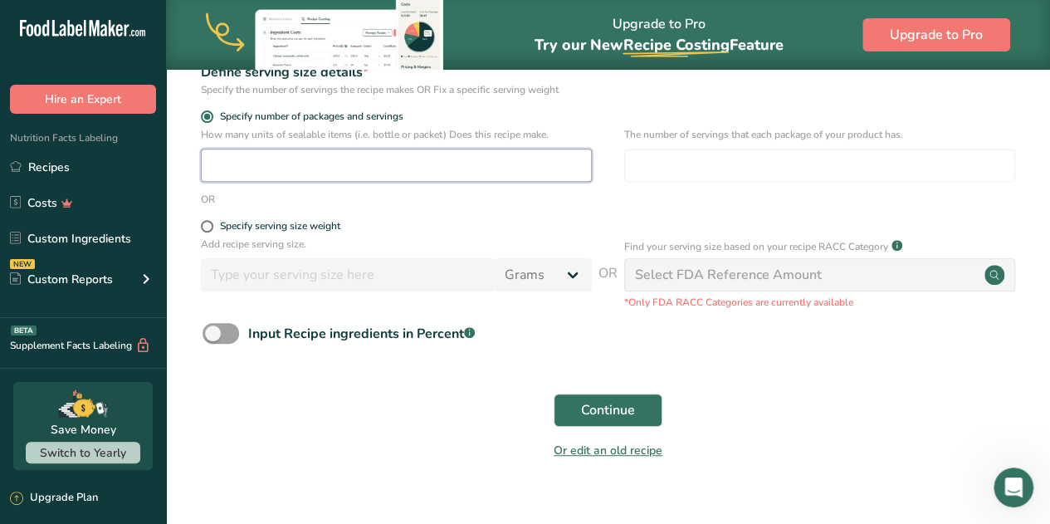
click at [281, 174] on input "number" at bounding box center [396, 165] width 391 height 33
type input "1"
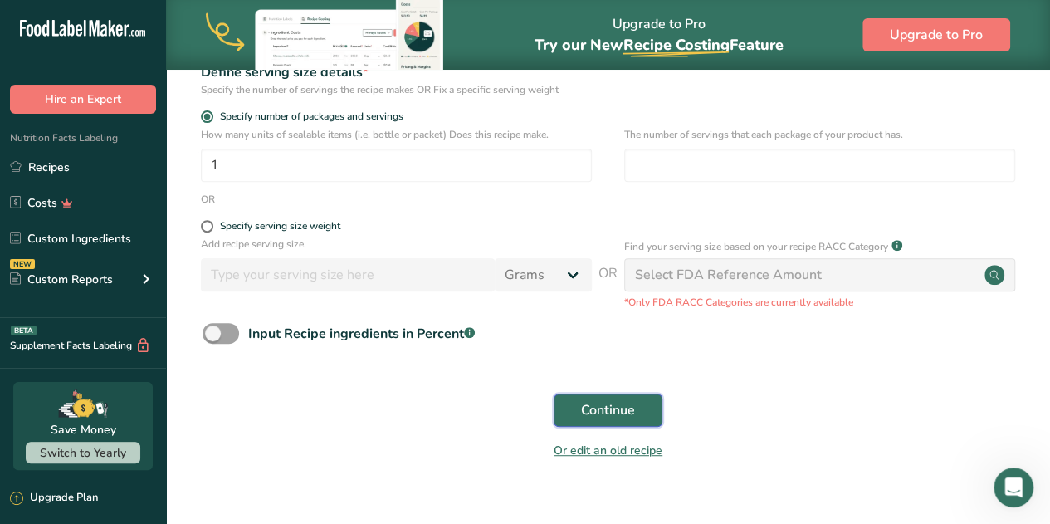
click at [606, 408] on span "Continue" at bounding box center [608, 410] width 54 height 20
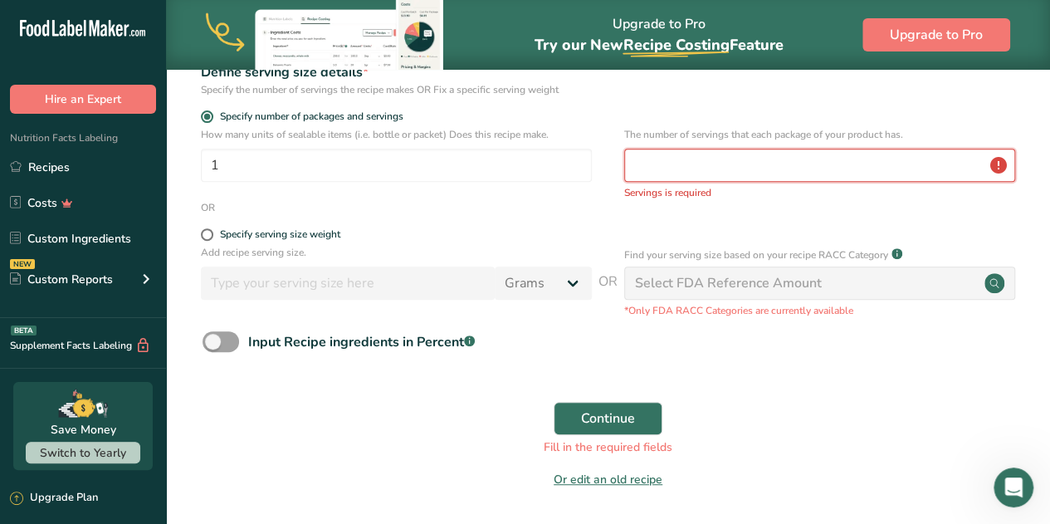
click at [651, 174] on input "number" at bounding box center [819, 165] width 391 height 33
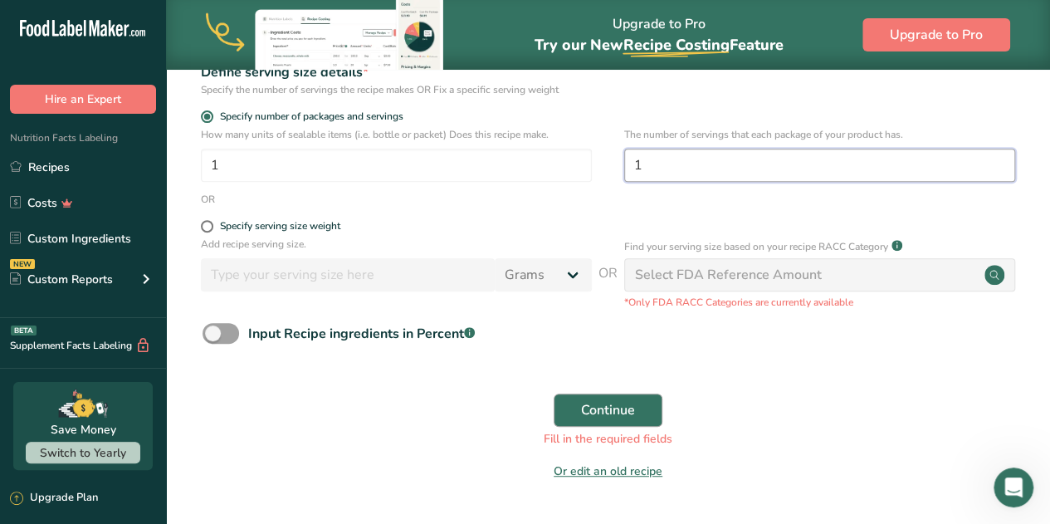
type input "1"
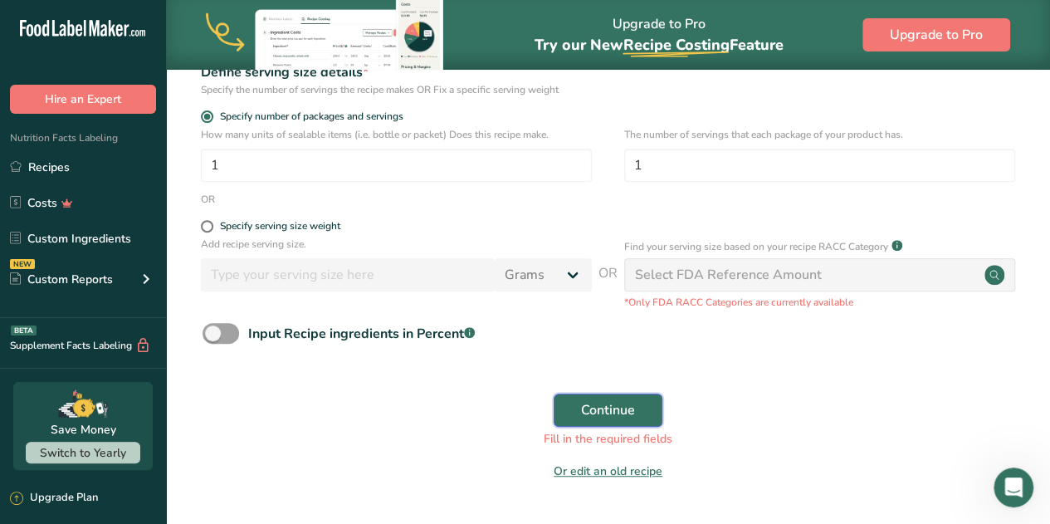
click at [634, 408] on span "Continue" at bounding box center [608, 410] width 54 height 20
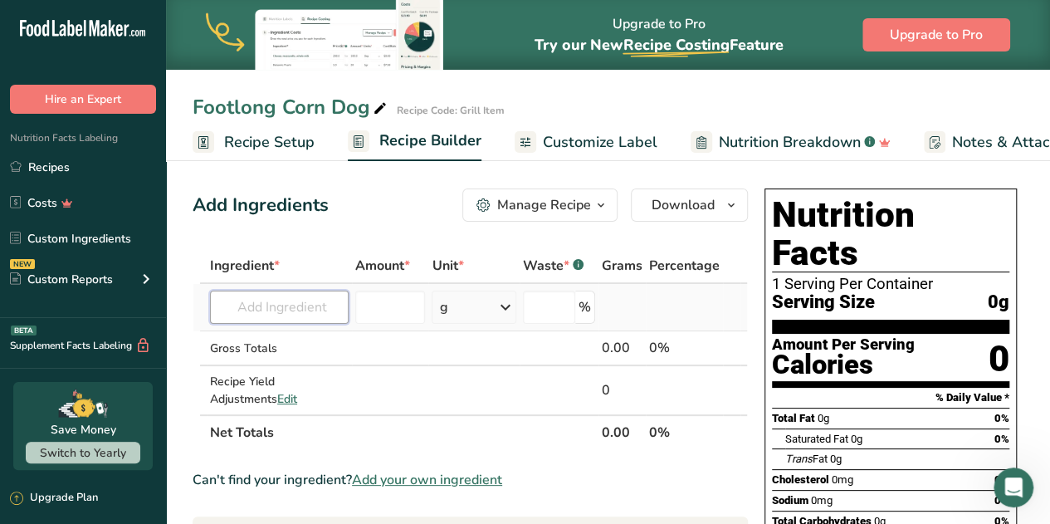
click at [255, 314] on input "text" at bounding box center [279, 307] width 139 height 33
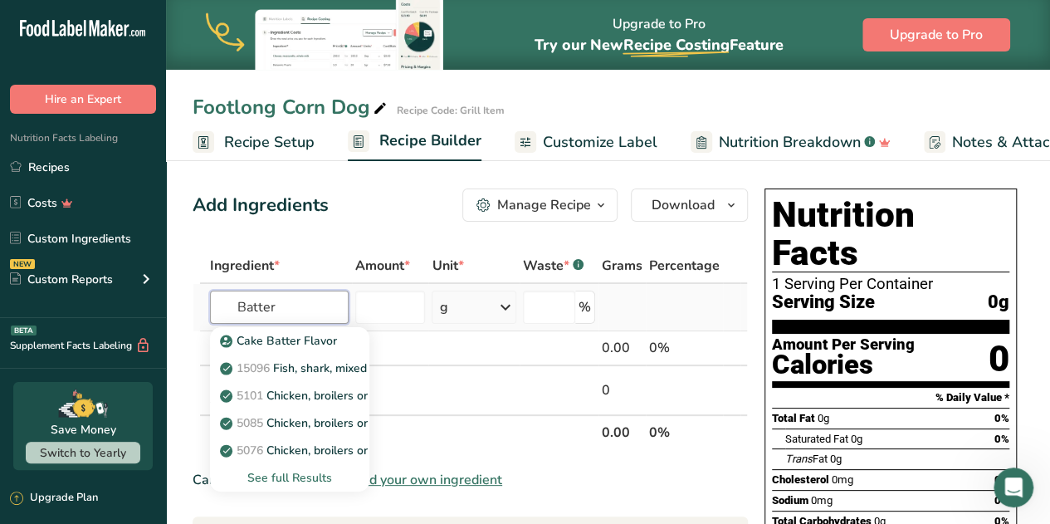
type input "Batter"
click at [298, 477] on div "See full Results" at bounding box center [289, 477] width 133 height 17
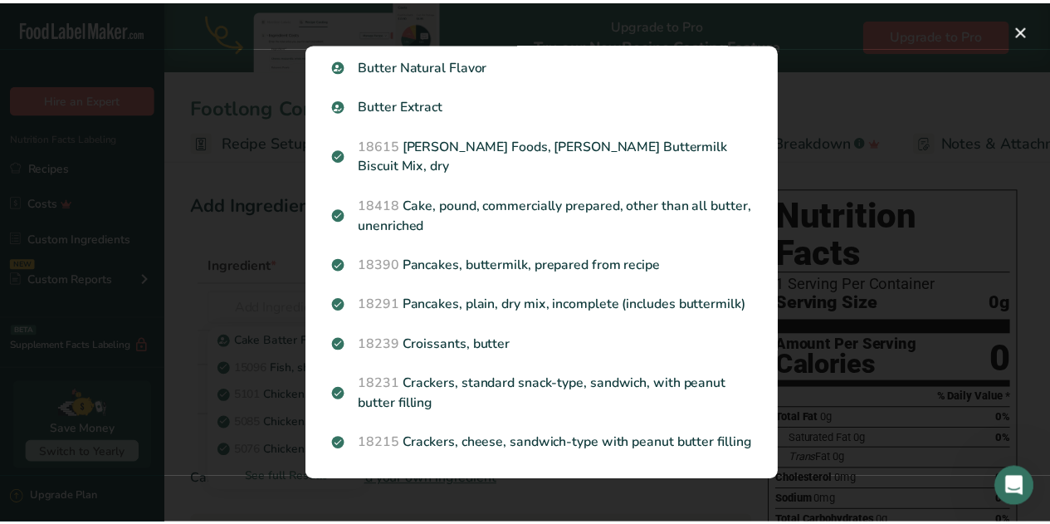
scroll to position [2119, 0]
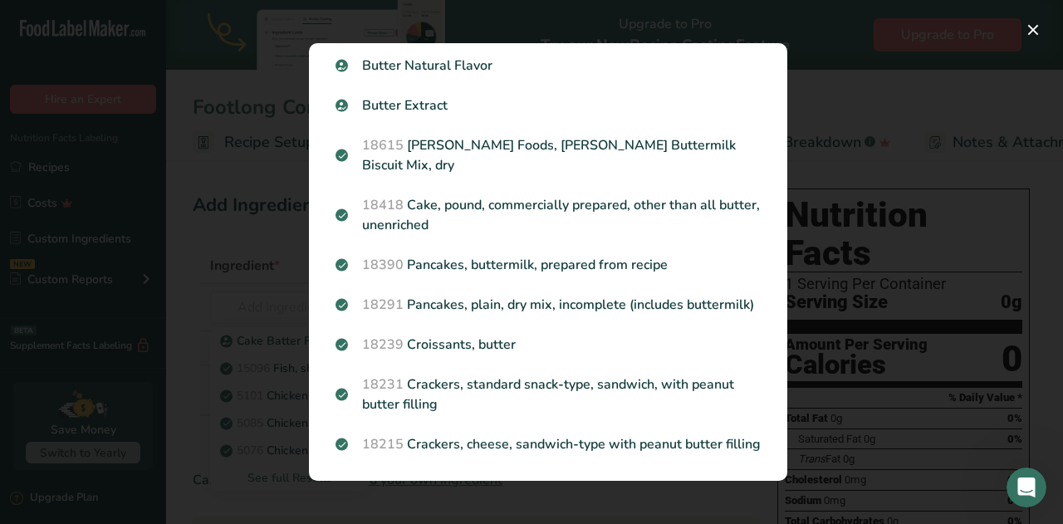
click at [873, 91] on div "Search results modal" at bounding box center [531, 262] width 1063 height 524
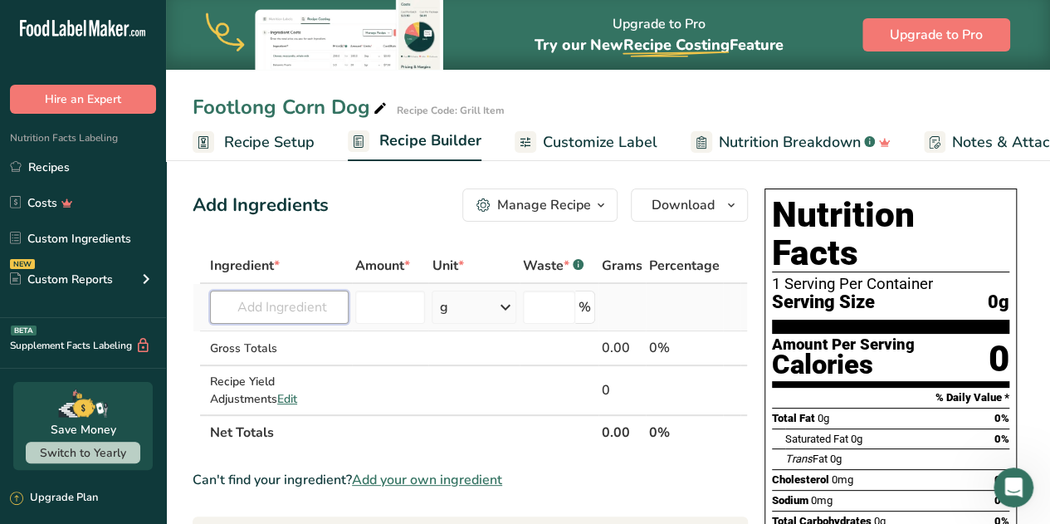
click at [270, 309] on input "text" at bounding box center [279, 307] width 139 height 33
click at [457, 478] on span "Add your own ingredient" at bounding box center [427, 480] width 150 height 20
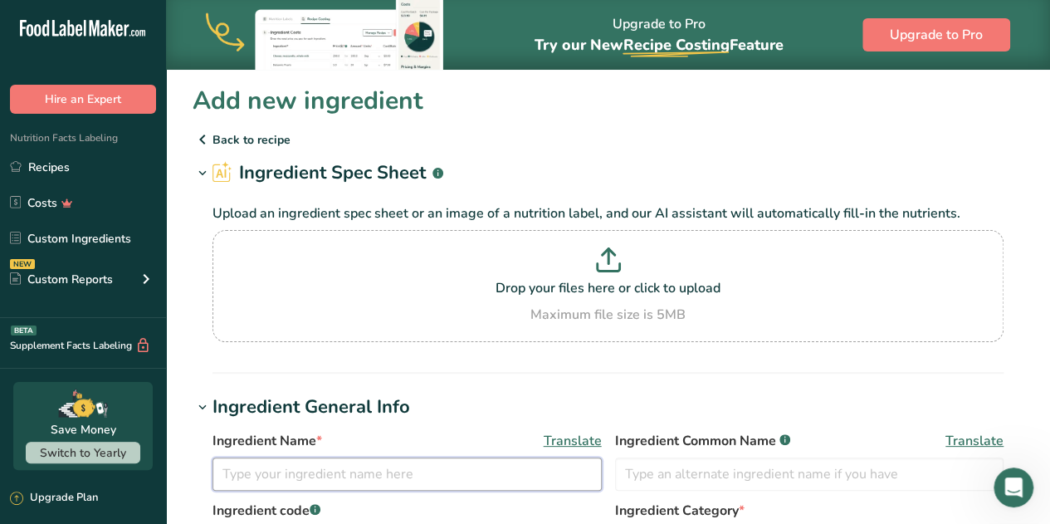
click at [422, 477] on input "text" at bounding box center [407, 474] width 389 height 33
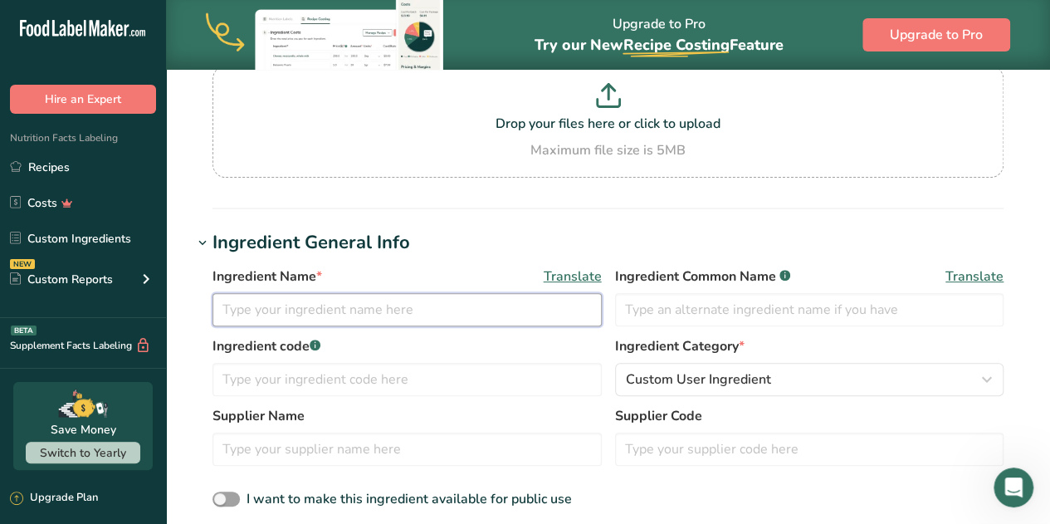
scroll to position [153, 0]
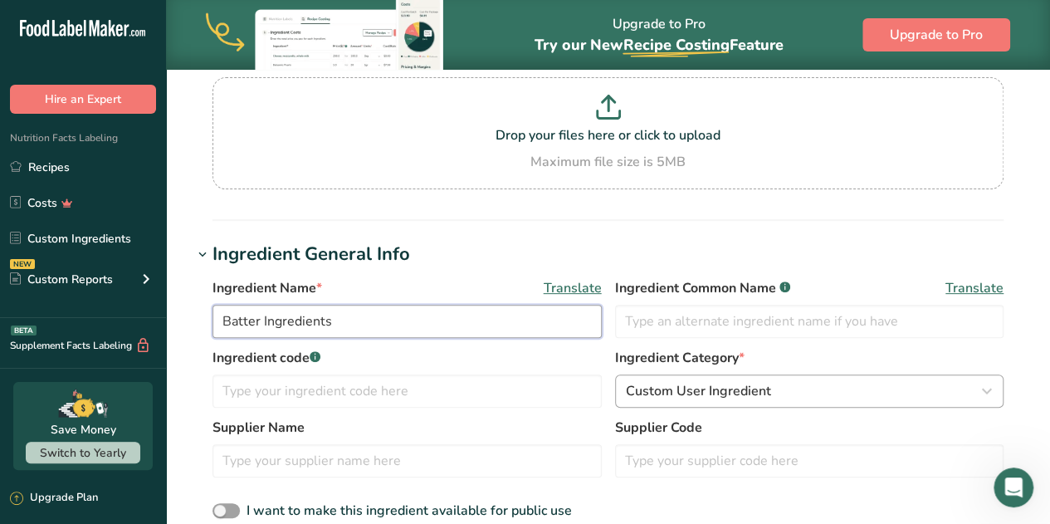
type input "Batter Ingredients"
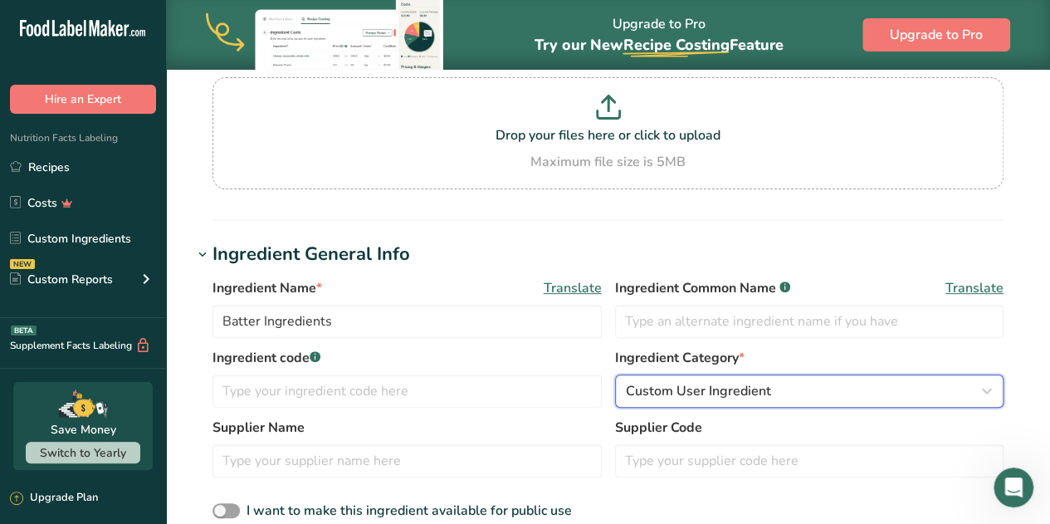
click at [988, 393] on icon "button" at bounding box center [987, 391] width 20 height 30
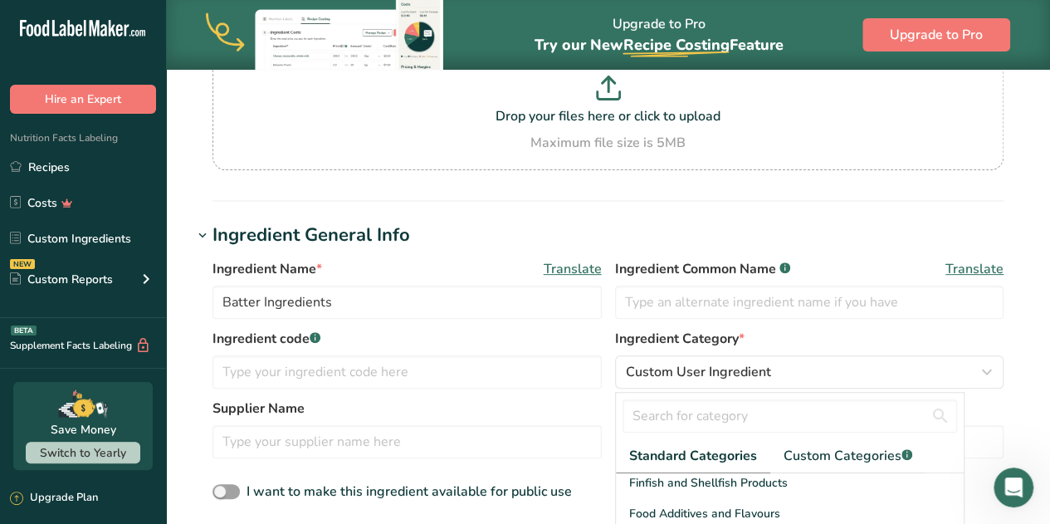
scroll to position [16, 0]
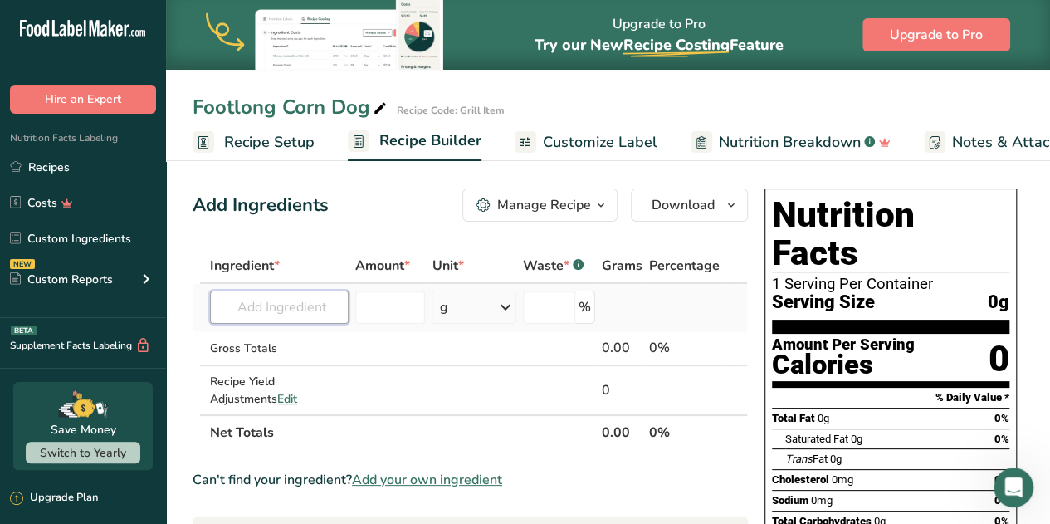
click at [242, 306] on input "text" at bounding box center [279, 307] width 139 height 33
click at [603, 209] on icon "button" at bounding box center [601, 205] width 13 height 21
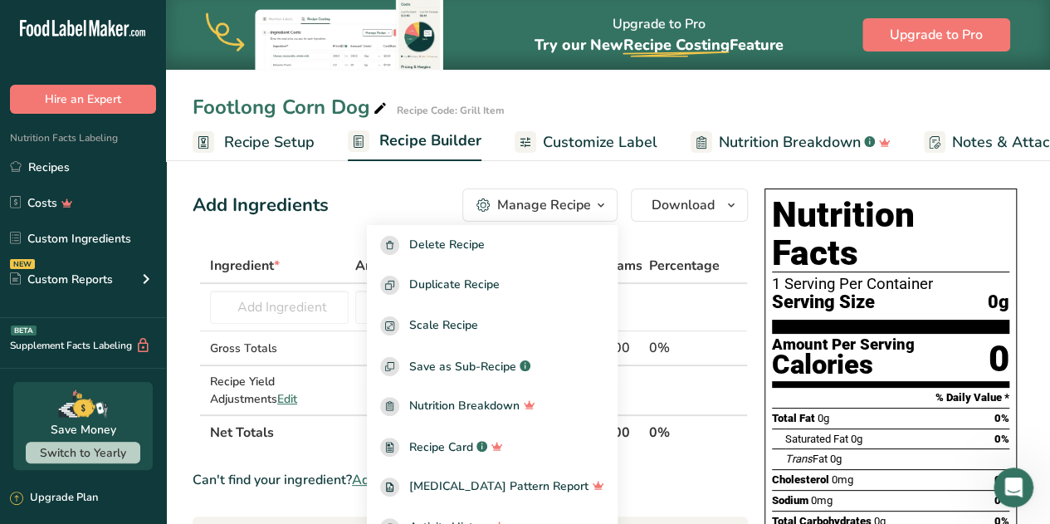
click at [603, 209] on icon "button" at bounding box center [601, 205] width 13 height 21
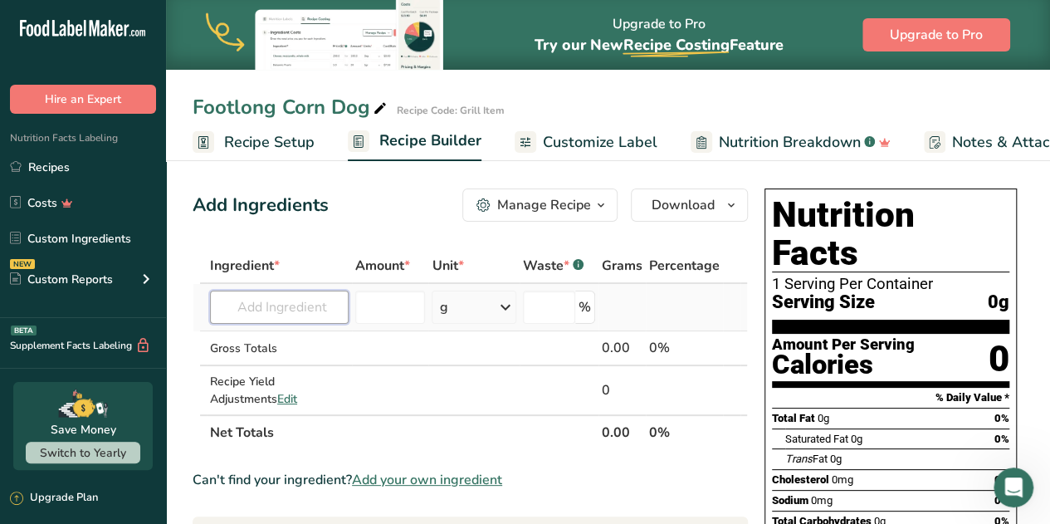
click at [285, 310] on input "text" at bounding box center [279, 307] width 139 height 33
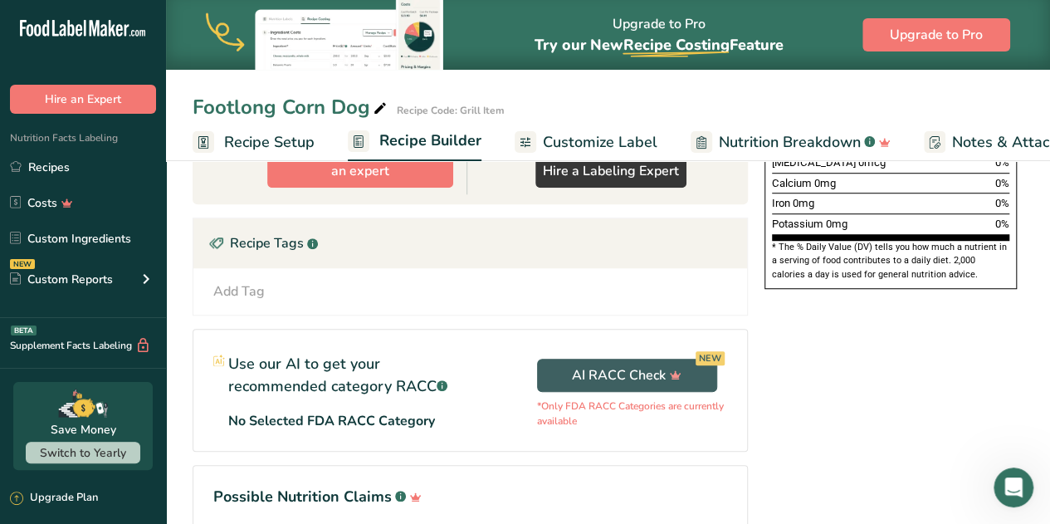
scroll to position [550, 0]
